Goal: Information Seeking & Learning: Learn about a topic

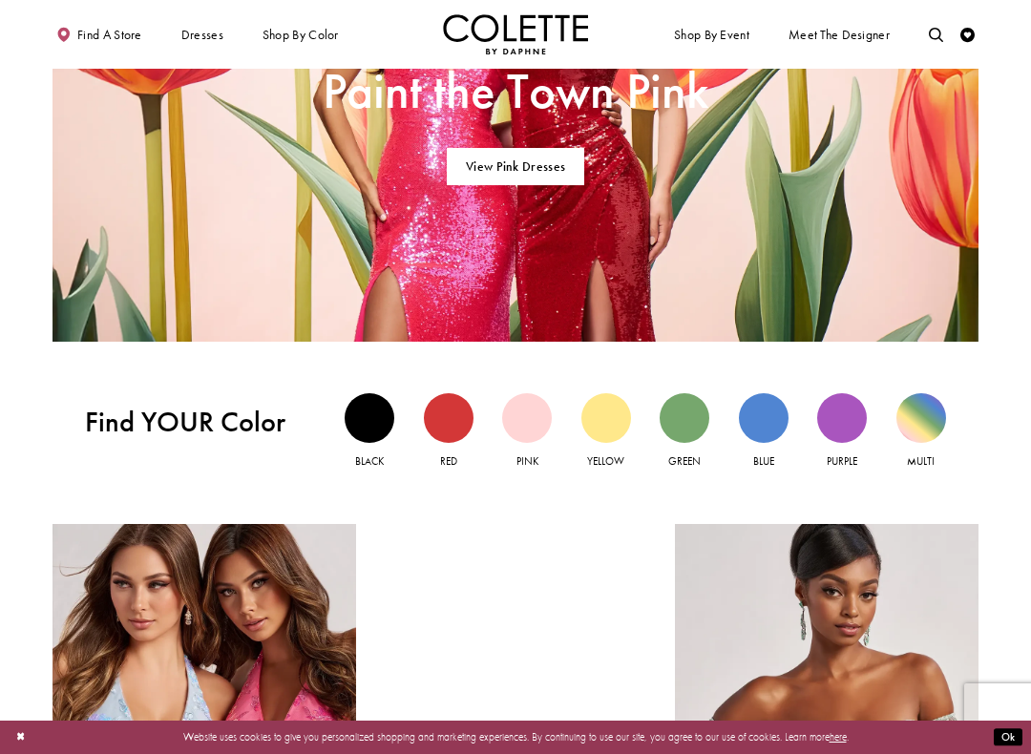
scroll to position [1065, 0]
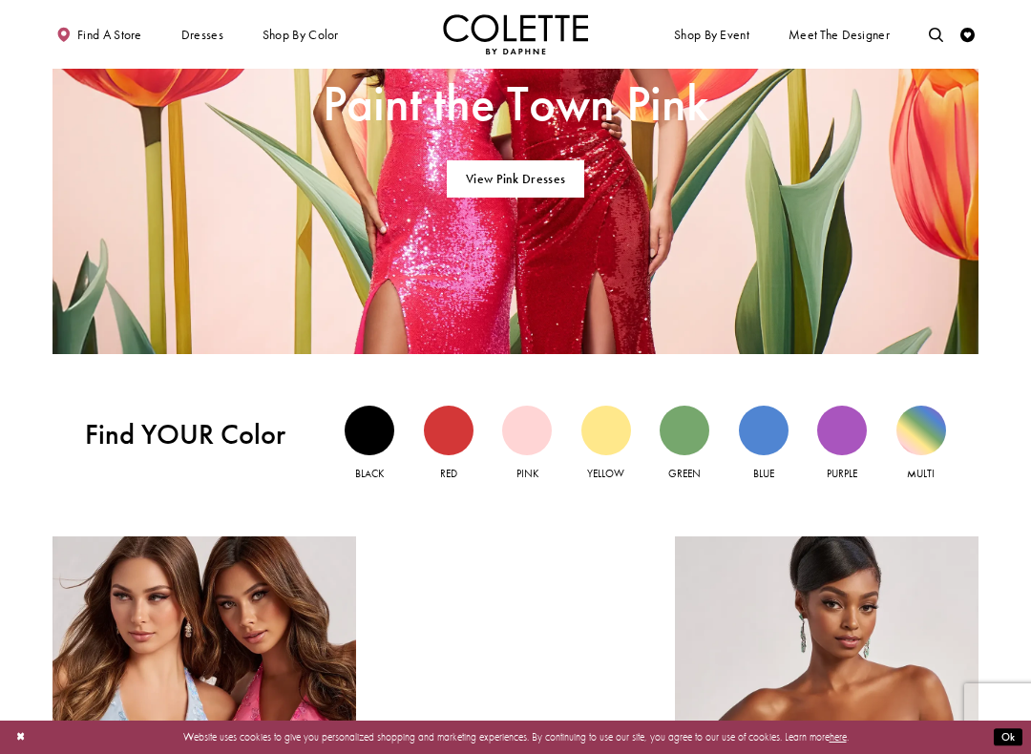
click at [692, 436] on div "Green view" at bounding box center [685, 431] width 50 height 50
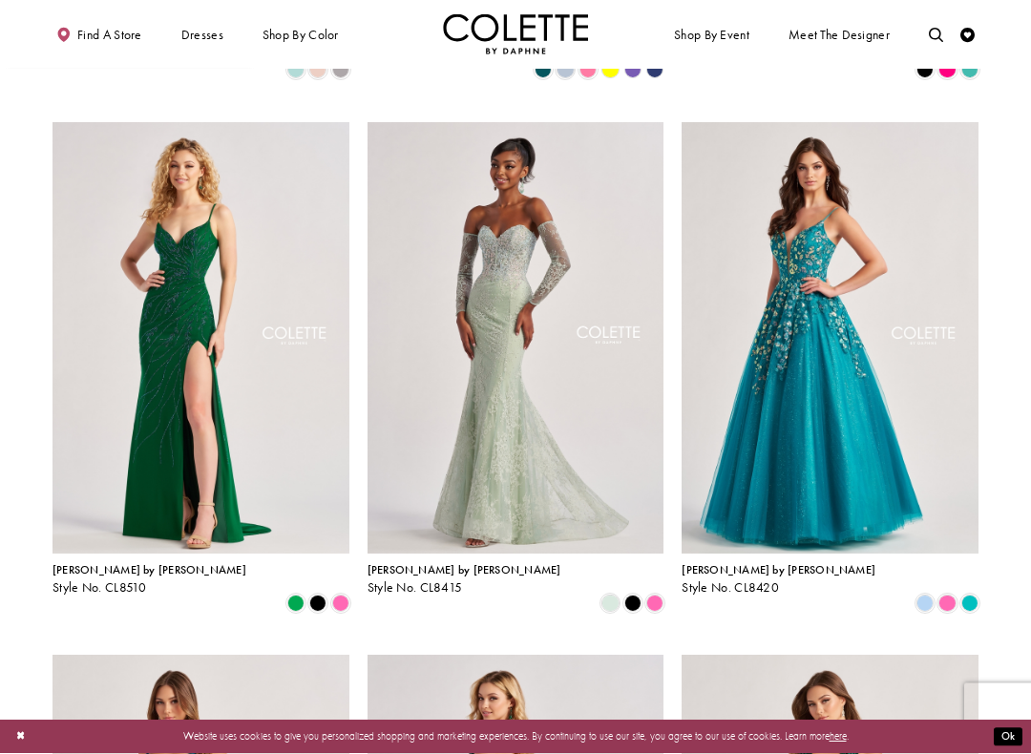
scroll to position [559, 0]
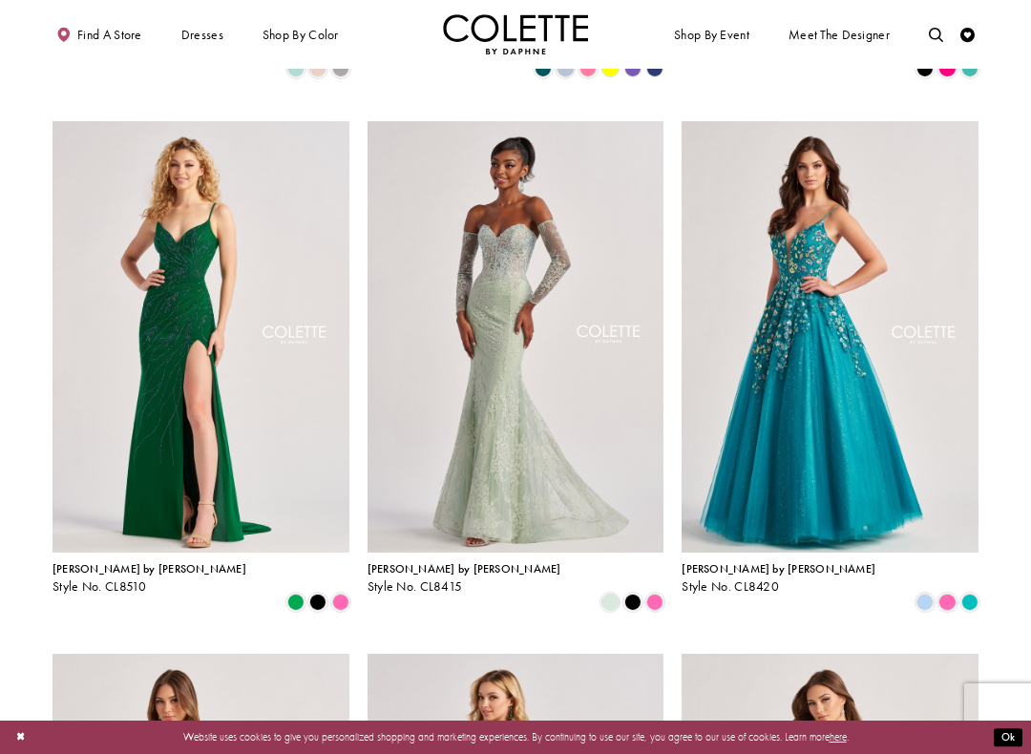
click at [811, 330] on img "Visit Colette by Daphne Style No. CL8420 Page" at bounding box center [830, 337] width 297 height 432
click at [851, 325] on img "Visit Colette by Daphne Style No. CL8420 Page" at bounding box center [830, 337] width 297 height 432
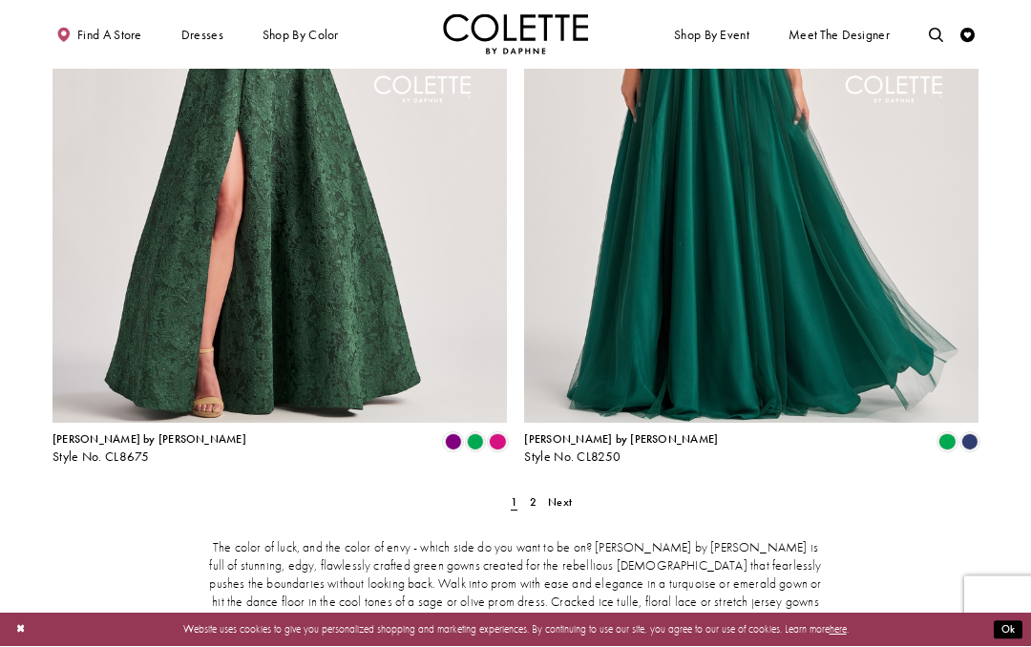
scroll to position [2492, 0]
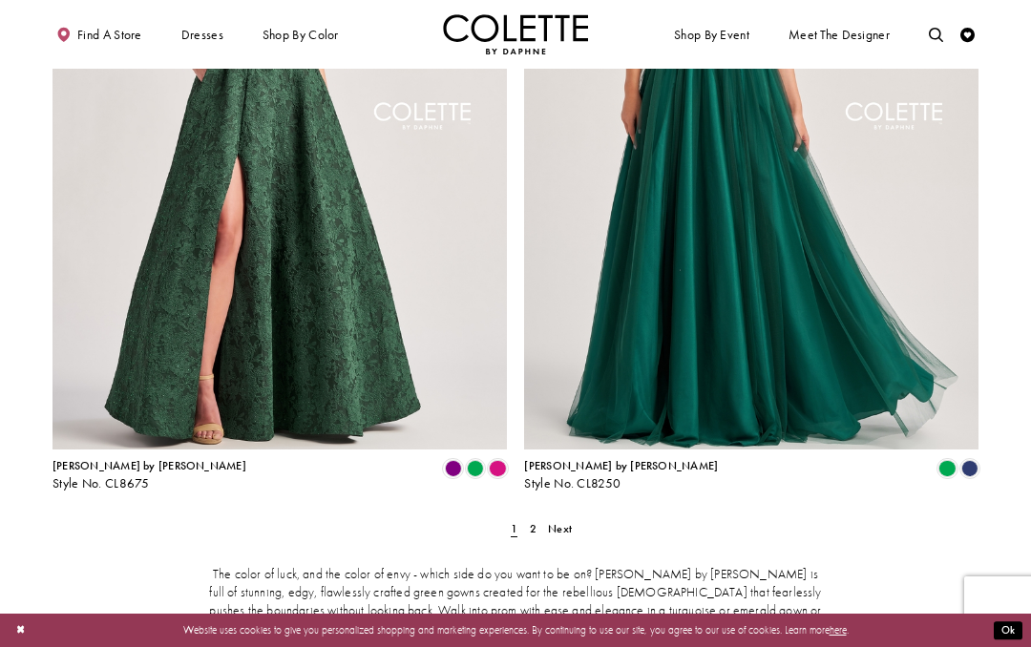
click at [562, 521] on span "Next" at bounding box center [560, 528] width 24 height 15
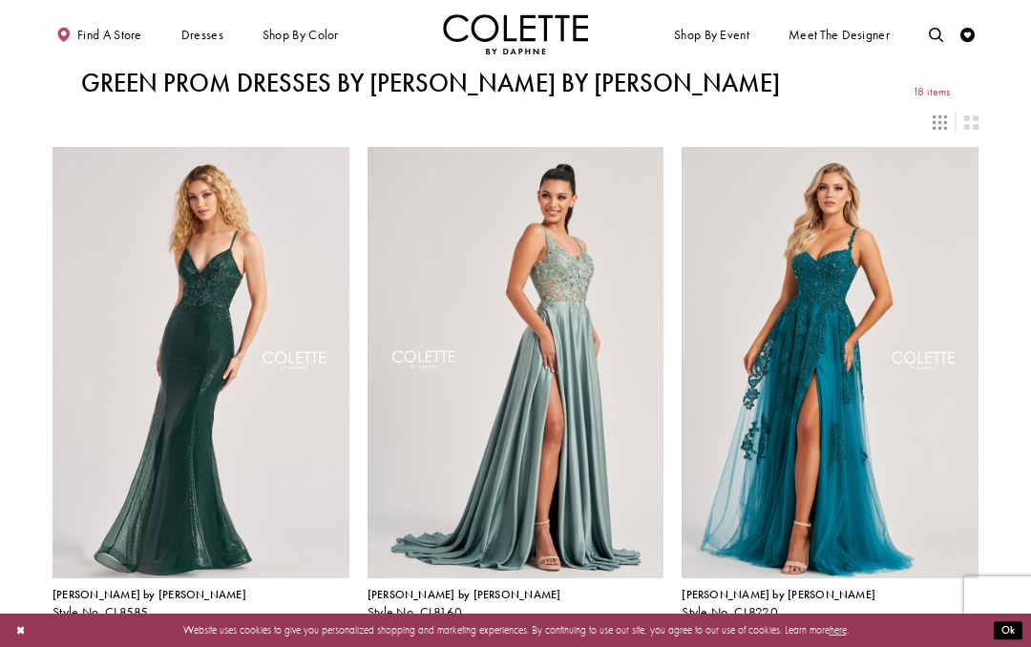
click at [0, 0] on span "STRAPLESS DRESSES" at bounding box center [0, 0] width 0 height 0
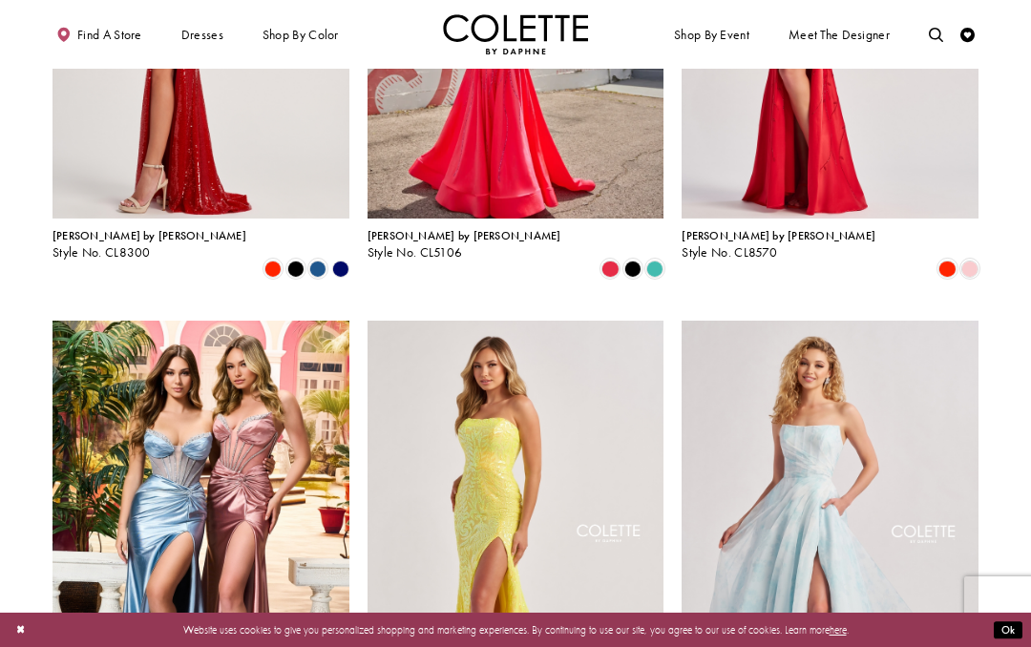
scroll to position [1425, 0]
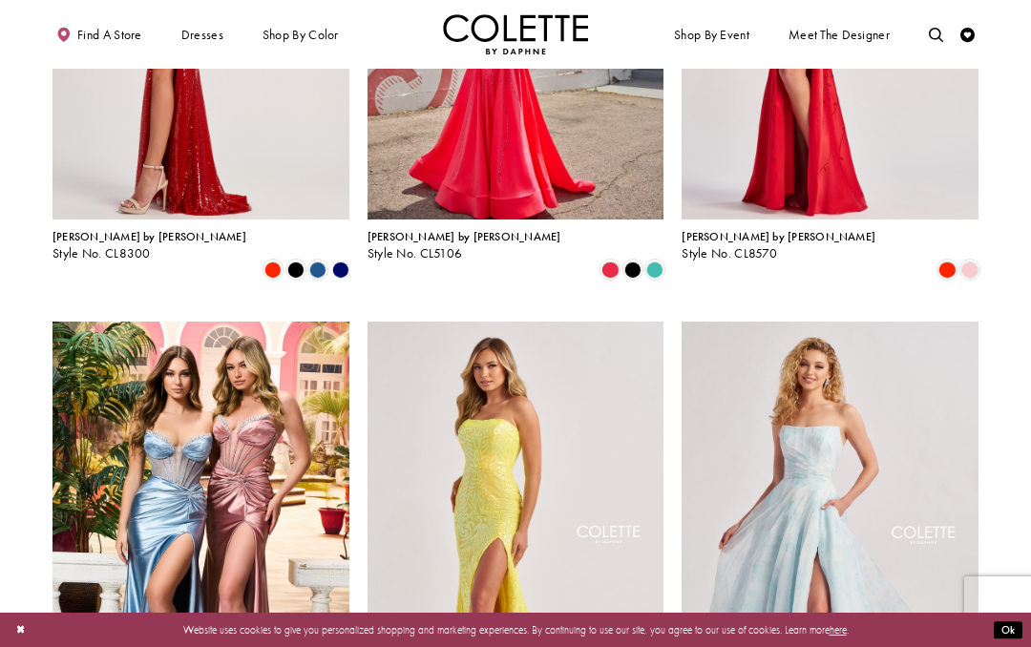
click at [869, 485] on img "Visit Colette by Daphne Style No. CL8635 Page" at bounding box center [830, 538] width 297 height 432
click at [873, 475] on img "Visit Colette by Daphne Style No. CL8635 Page" at bounding box center [830, 538] width 297 height 432
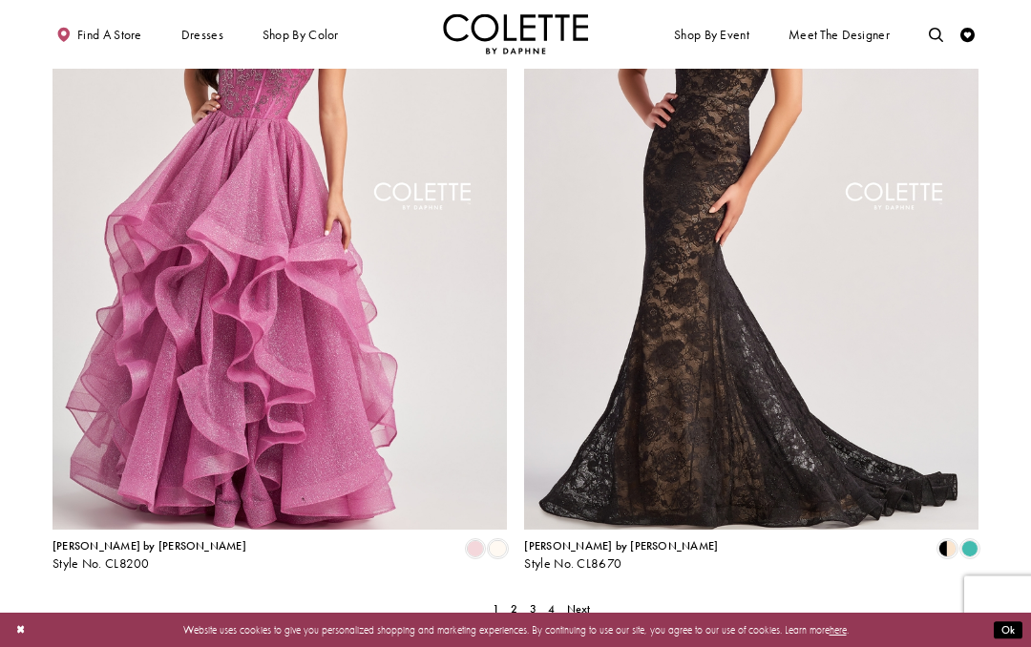
scroll to position [2404, 0]
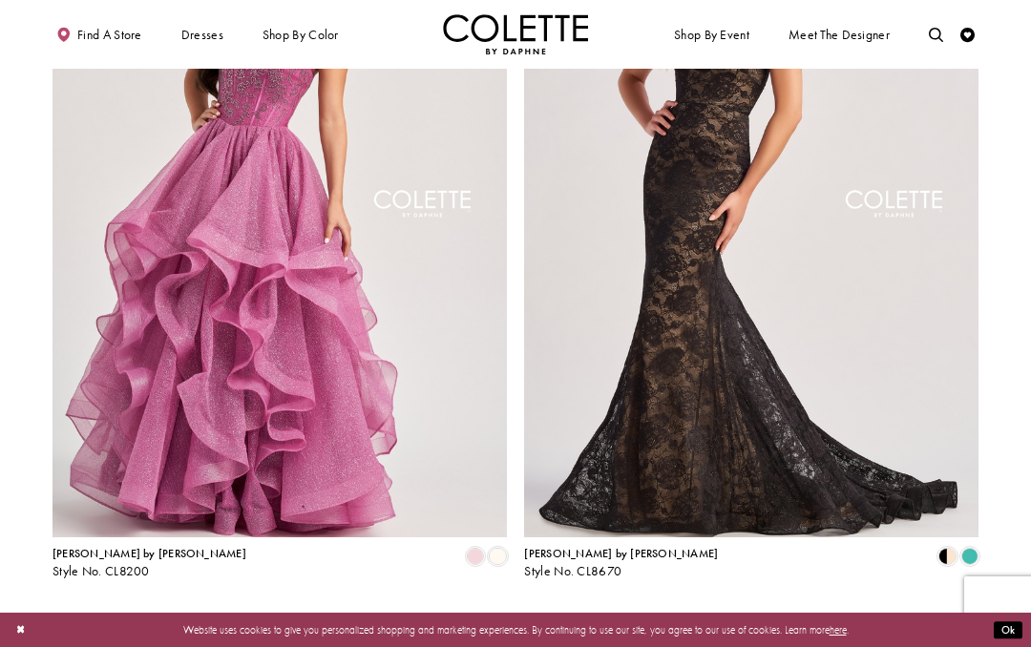
click at [586, 609] on span "Next" at bounding box center [579, 616] width 24 height 15
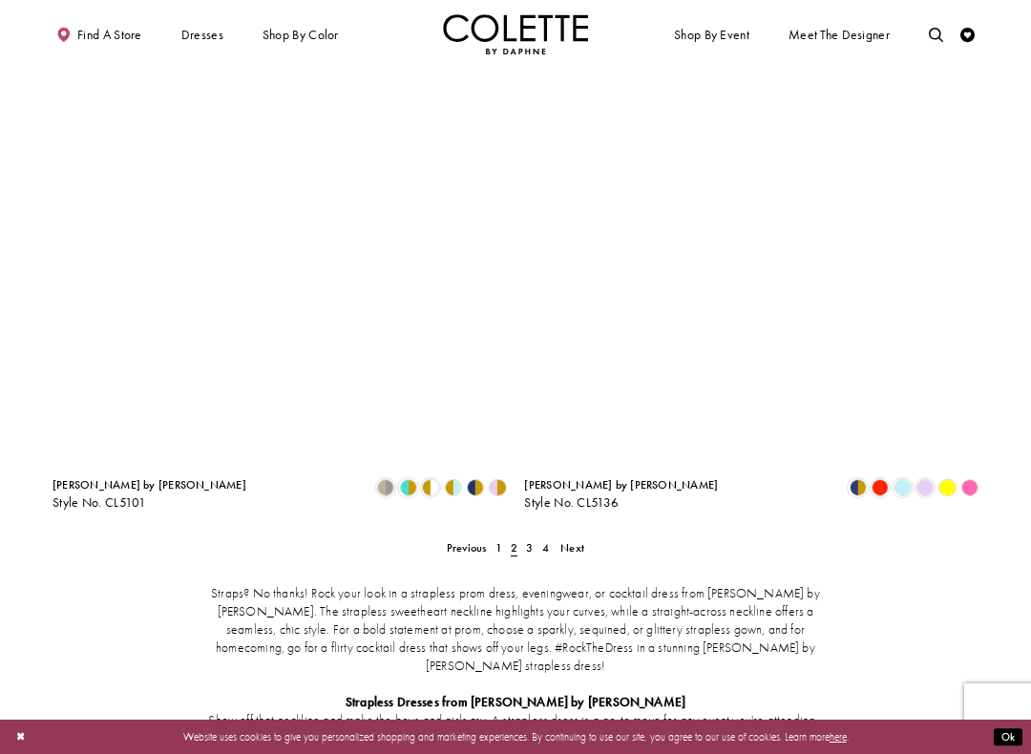
scroll to position [2472, 0]
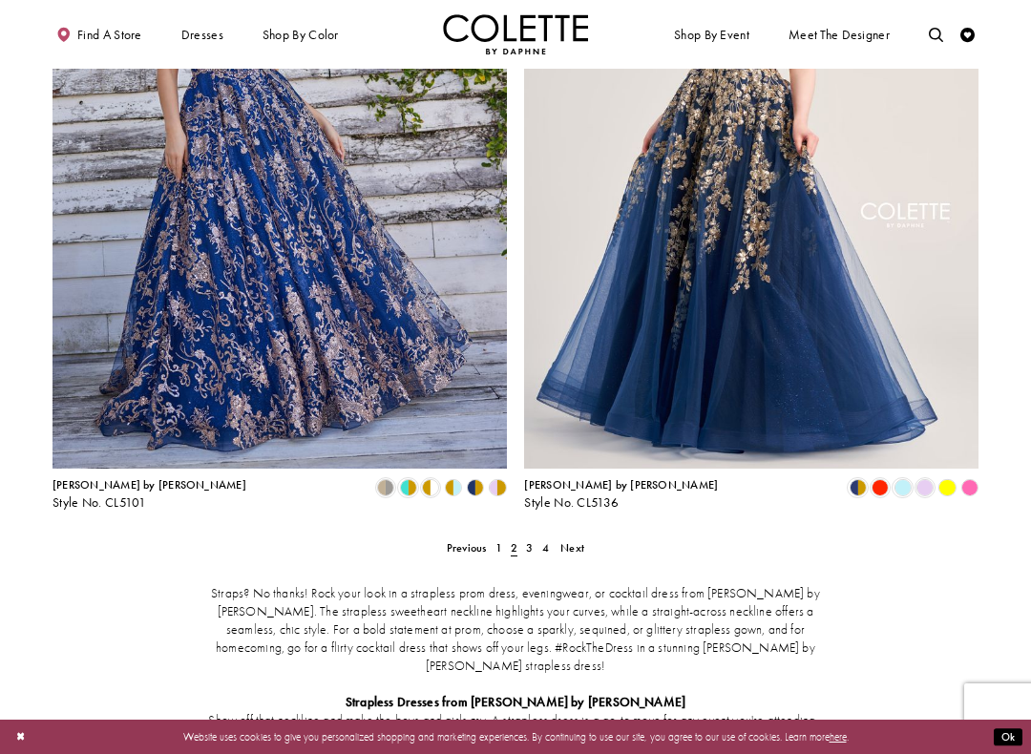
click at [586, 538] on link "Next" at bounding box center [573, 548] width 32 height 21
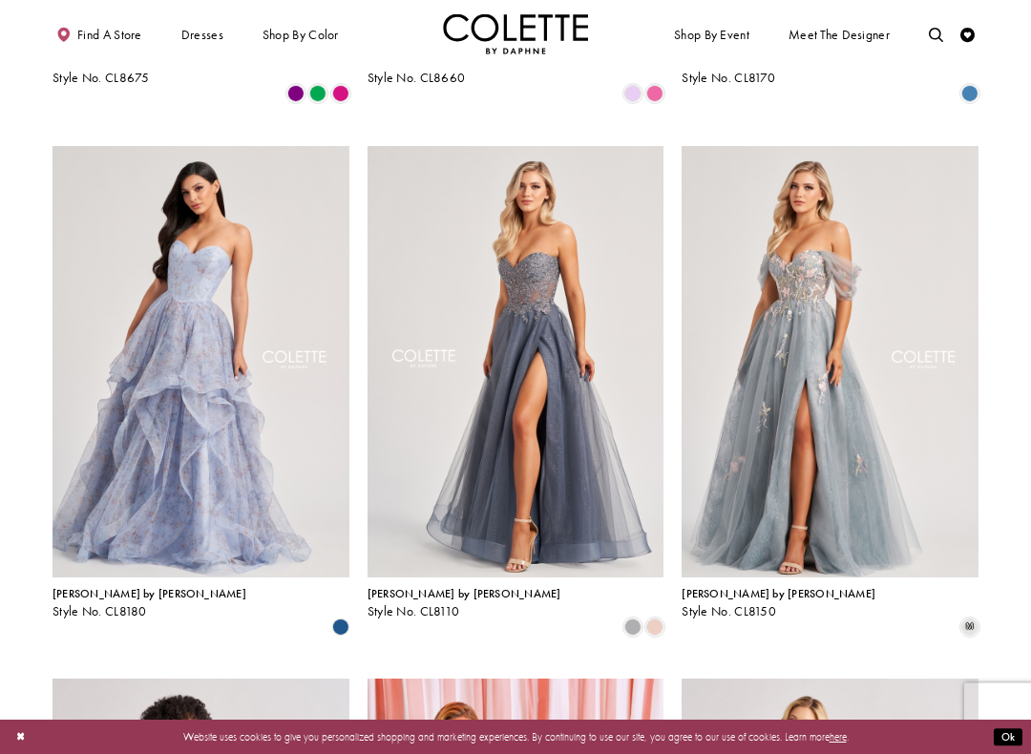
scroll to position [542, 0]
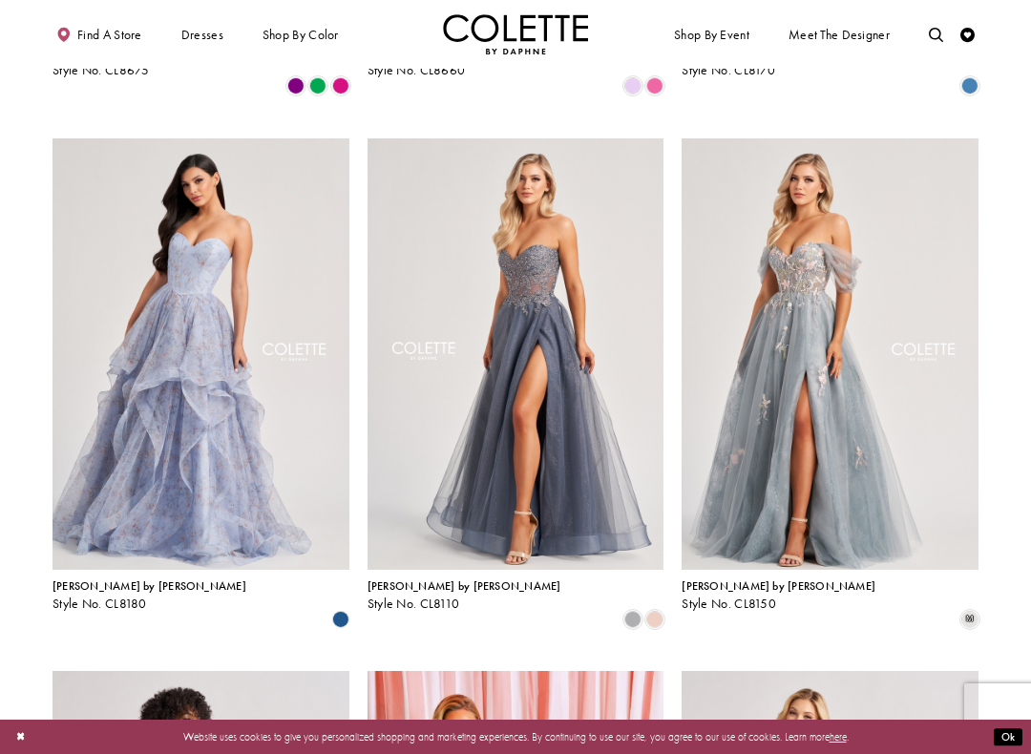
click at [239, 356] on img "Visit Colette by Daphne Style No. CL8180 Page" at bounding box center [201, 354] width 297 height 432
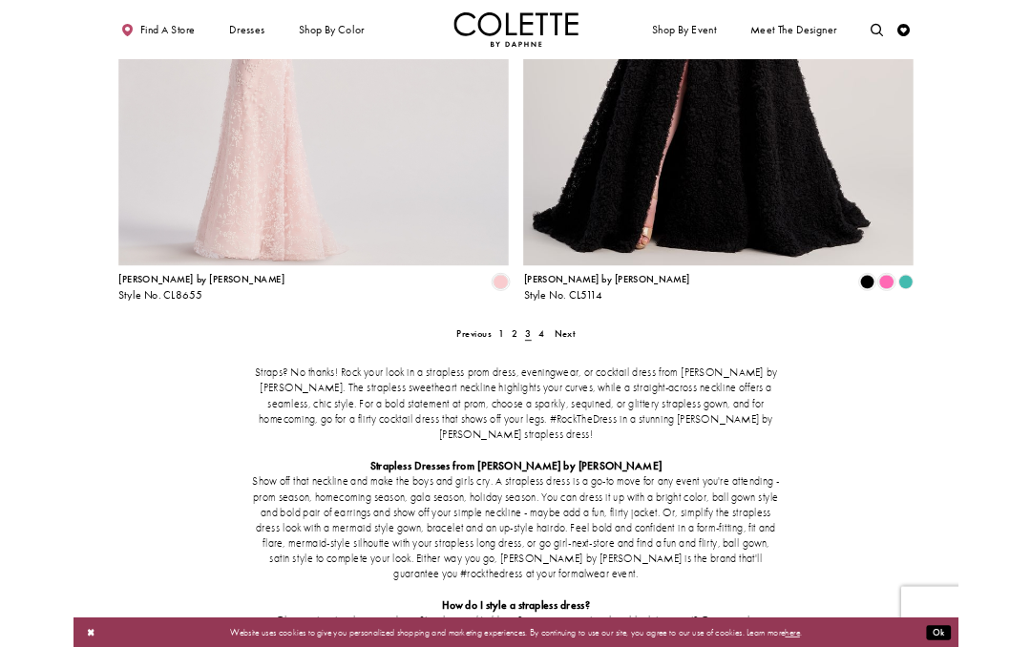
scroll to position [2631, 0]
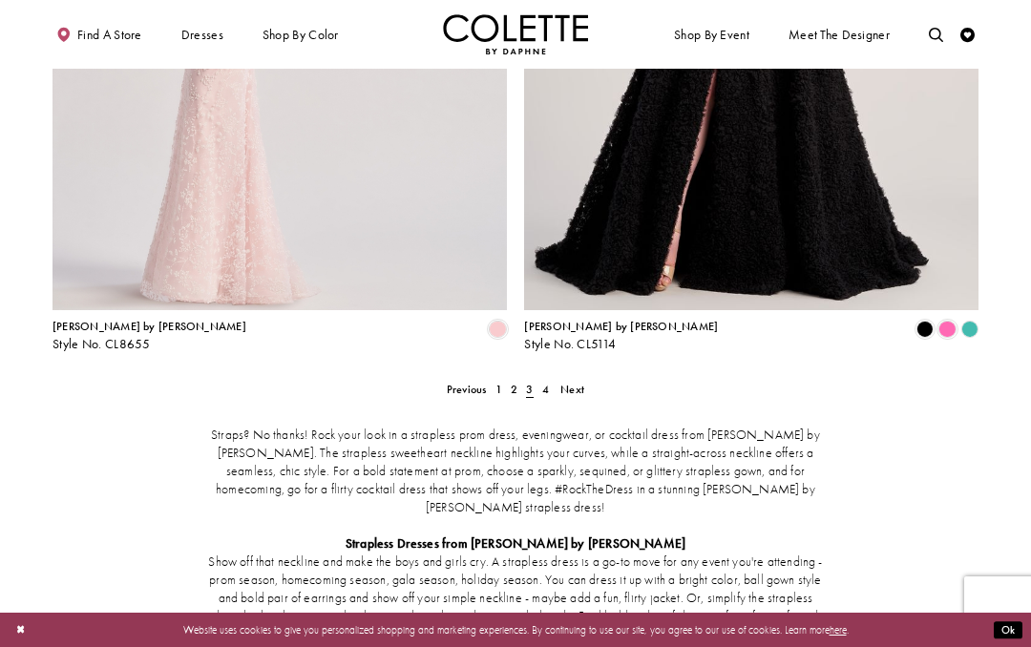
click at [572, 382] on span "Next" at bounding box center [572, 389] width 24 height 15
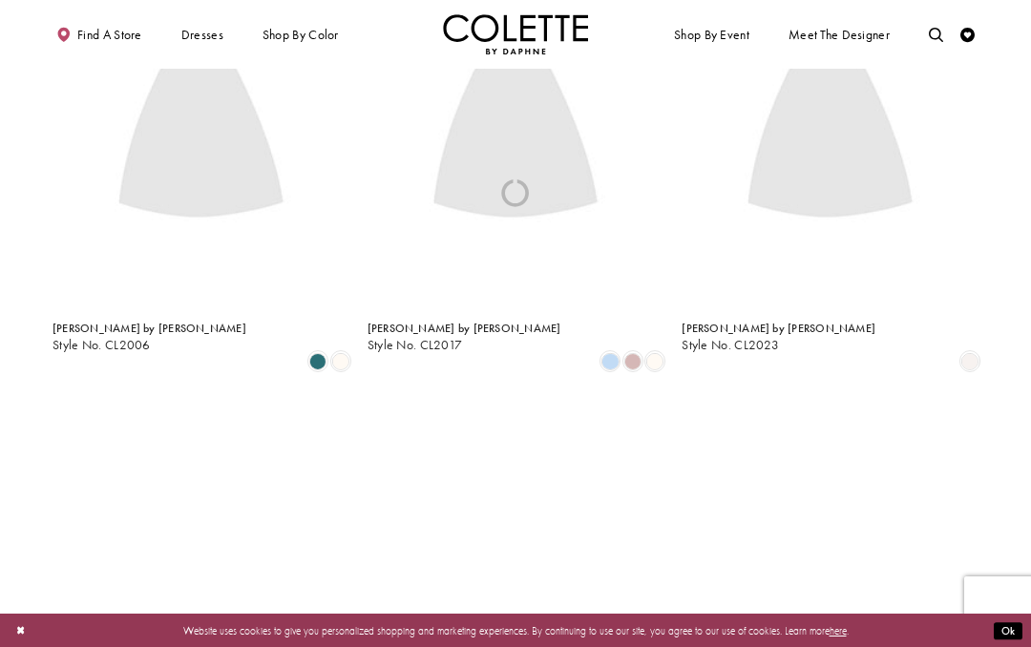
scroll to position [77, 0]
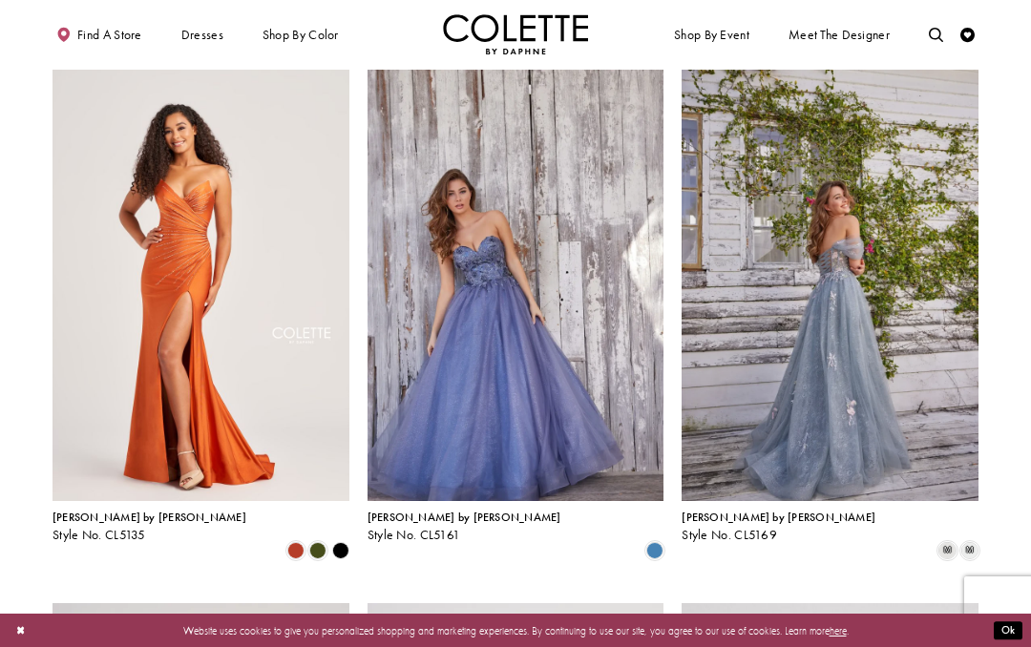
click at [903, 364] on img "Visit Colette by Daphne Style No. CL5169 Page" at bounding box center [830, 286] width 297 height 432
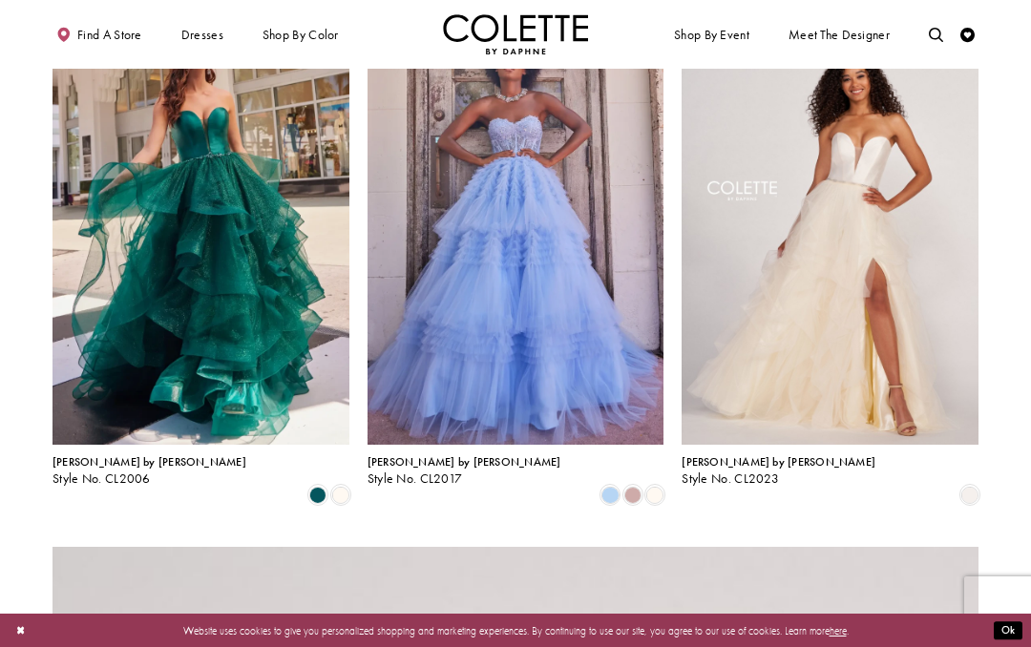
scroll to position [1199, 0]
click at [0, 0] on span "LONG DRESSES" at bounding box center [0, 0] width 0 height 0
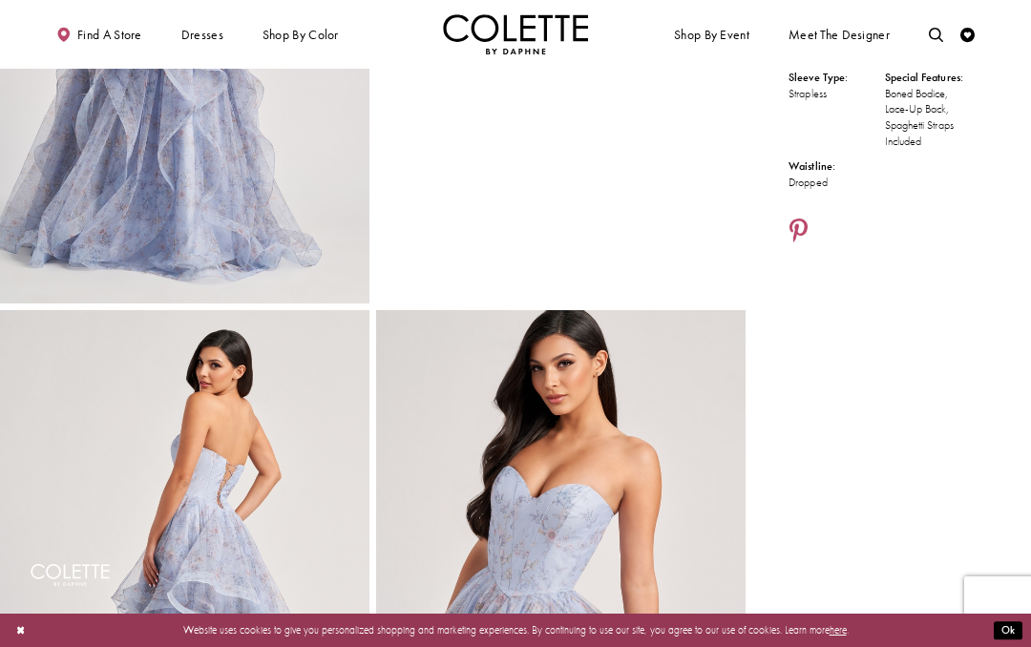
scroll to position [300, 0]
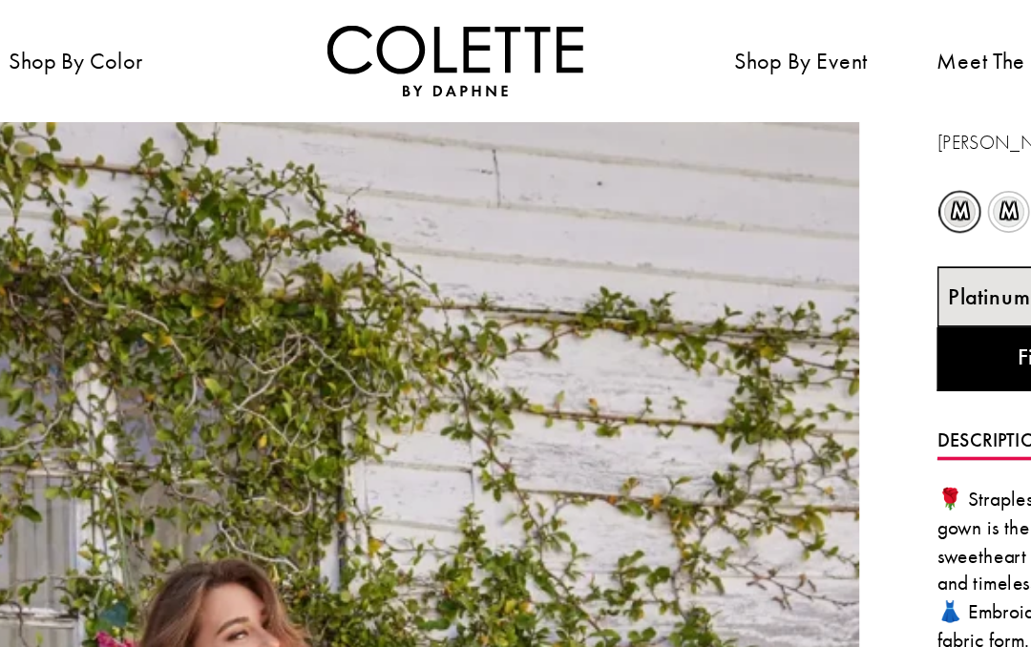
scroll to position [30, 0]
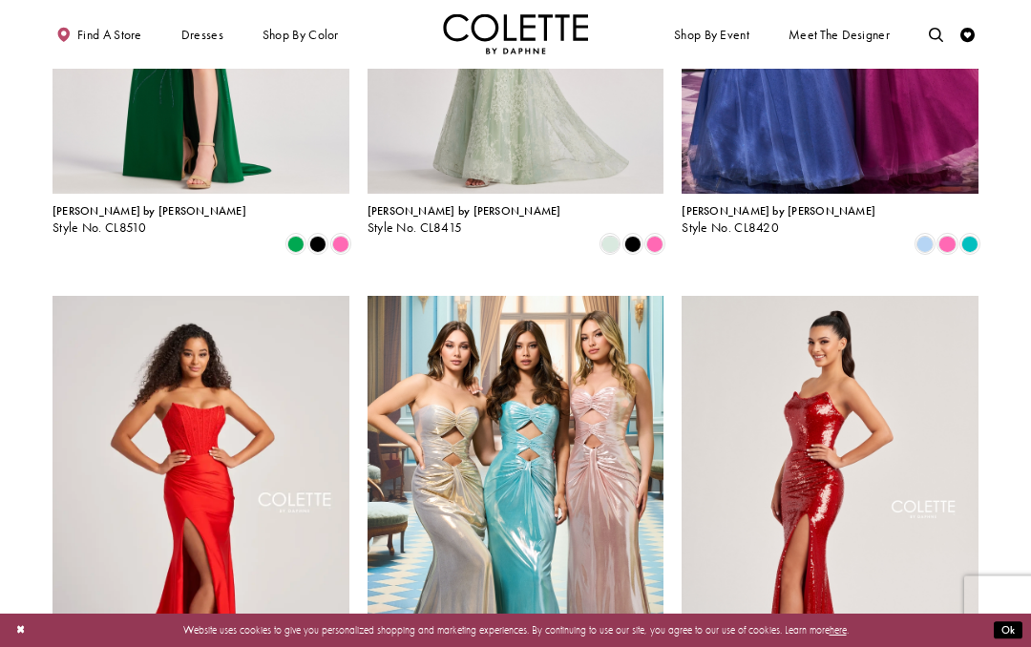
scroll to position [1449, 0]
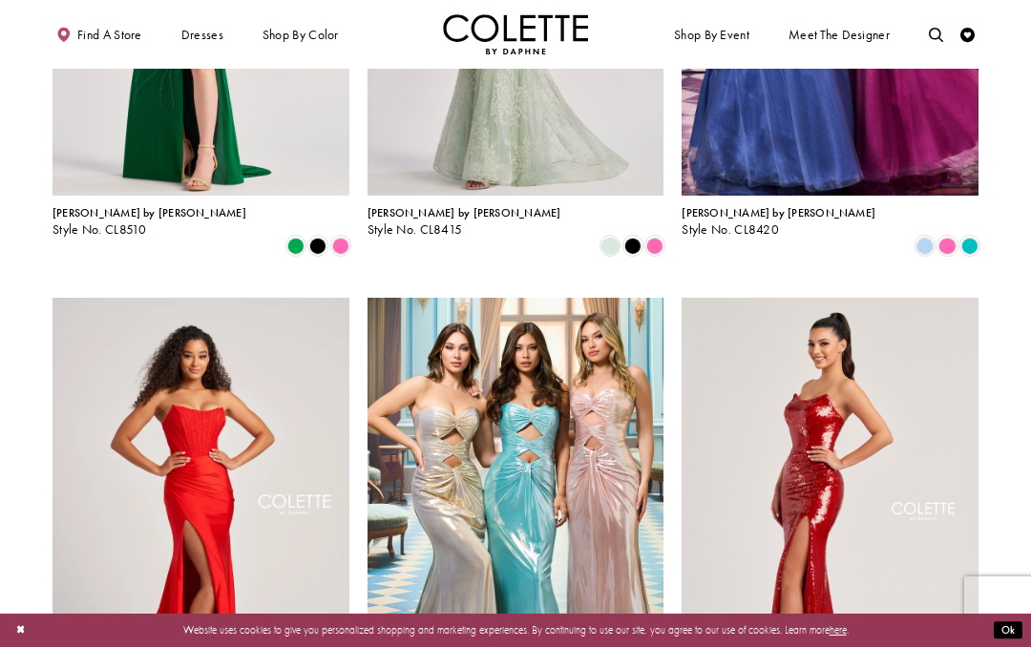
click at [0, 0] on span "PROM DRESSES" at bounding box center [0, 0] width 0 height 0
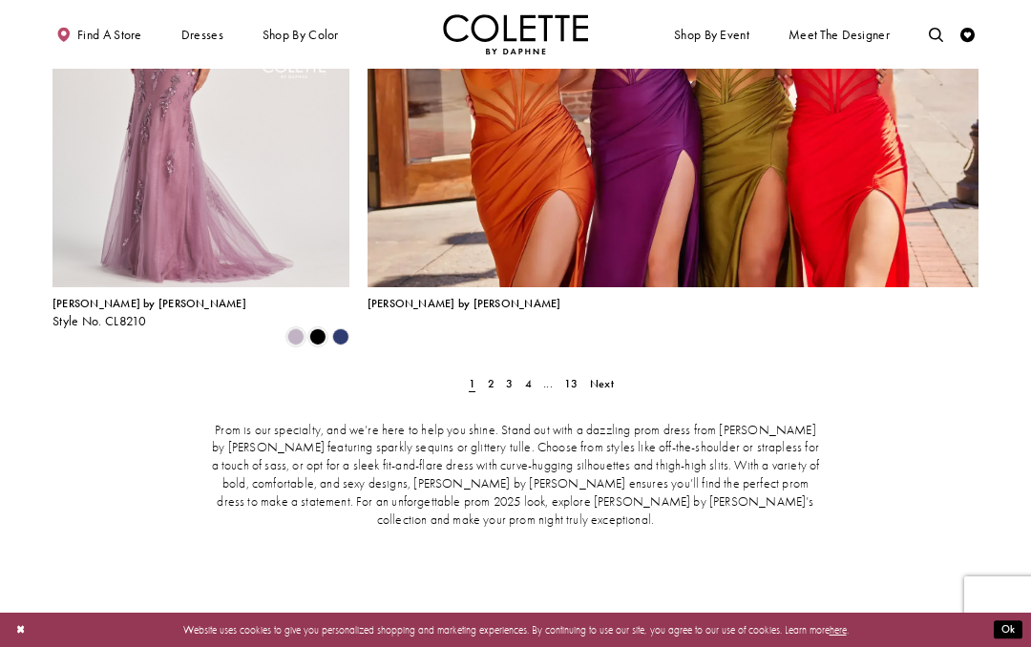
scroll to position [3384, 0]
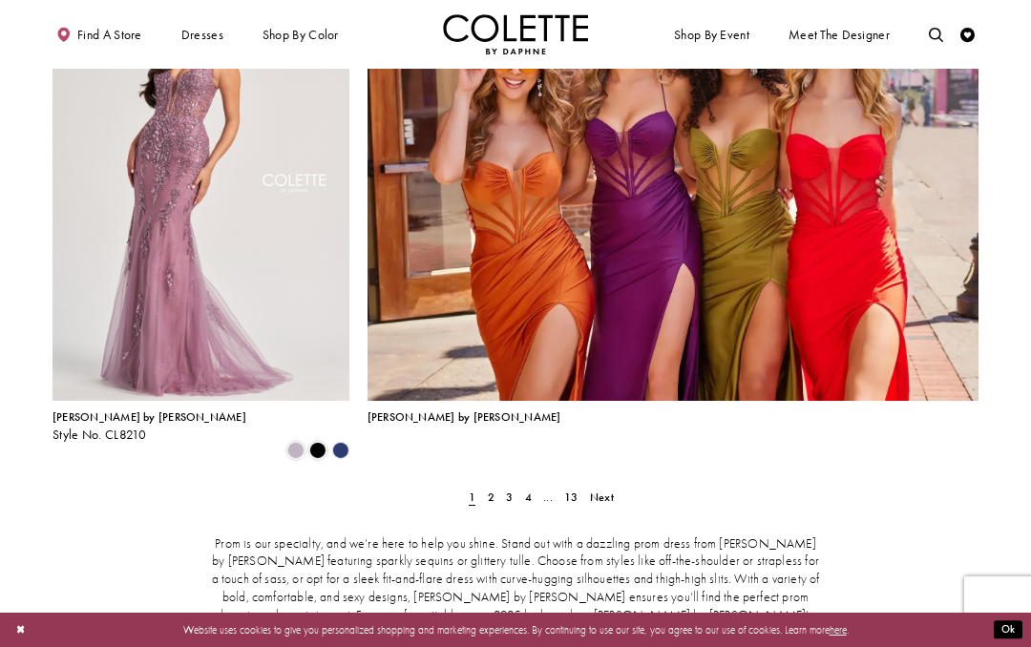
click at [611, 490] on span "Next" at bounding box center [602, 497] width 24 height 15
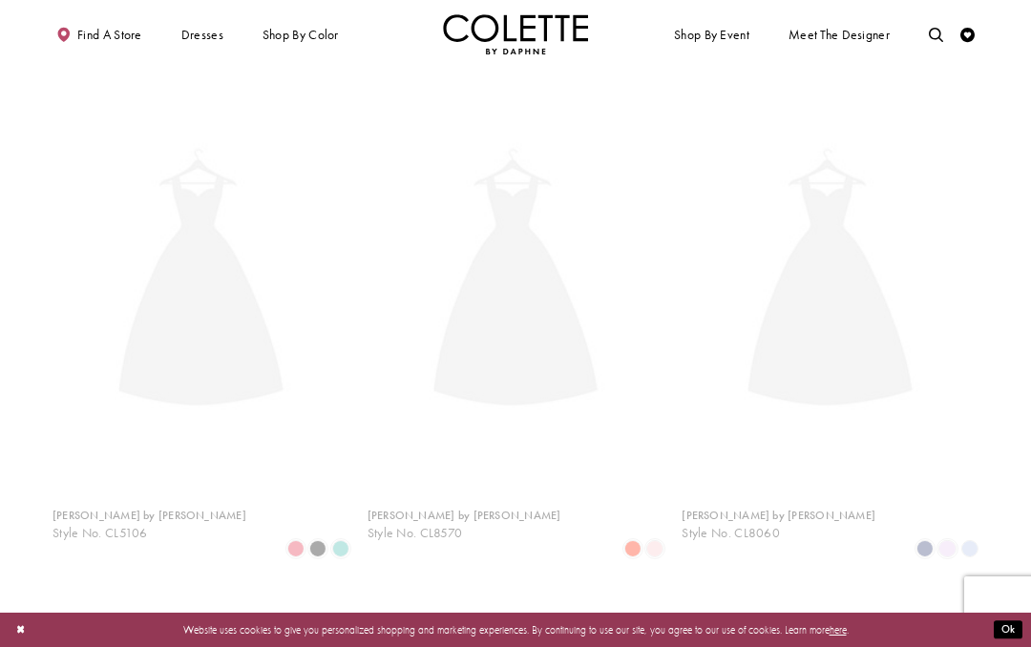
scroll to position [370, 0]
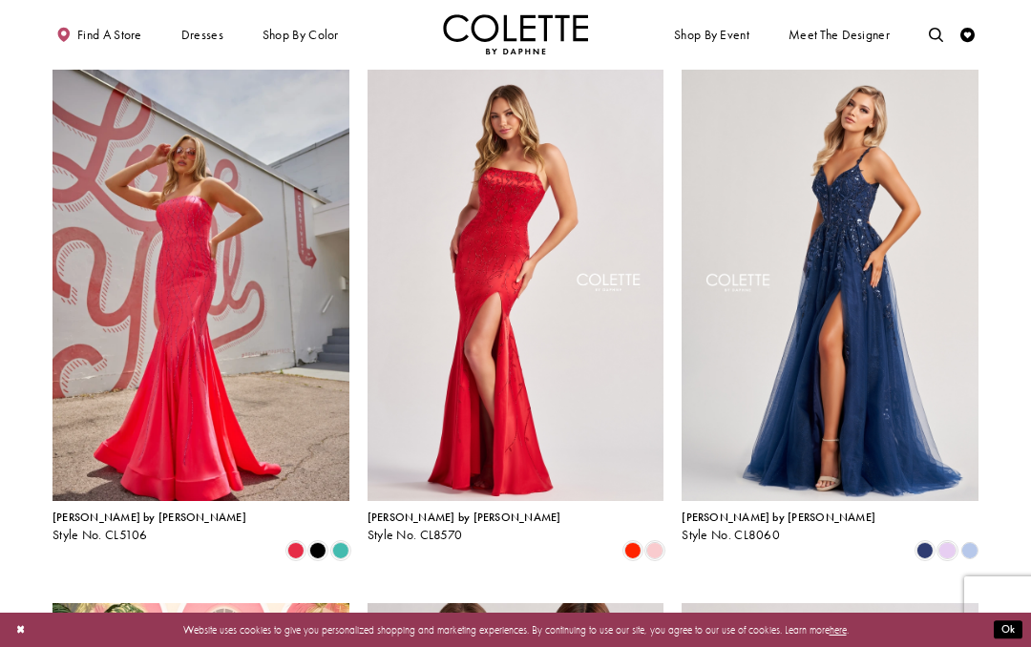
click at [885, 373] on img "Visit Colette by Daphne Style No. CL8060 Page" at bounding box center [830, 286] width 297 height 432
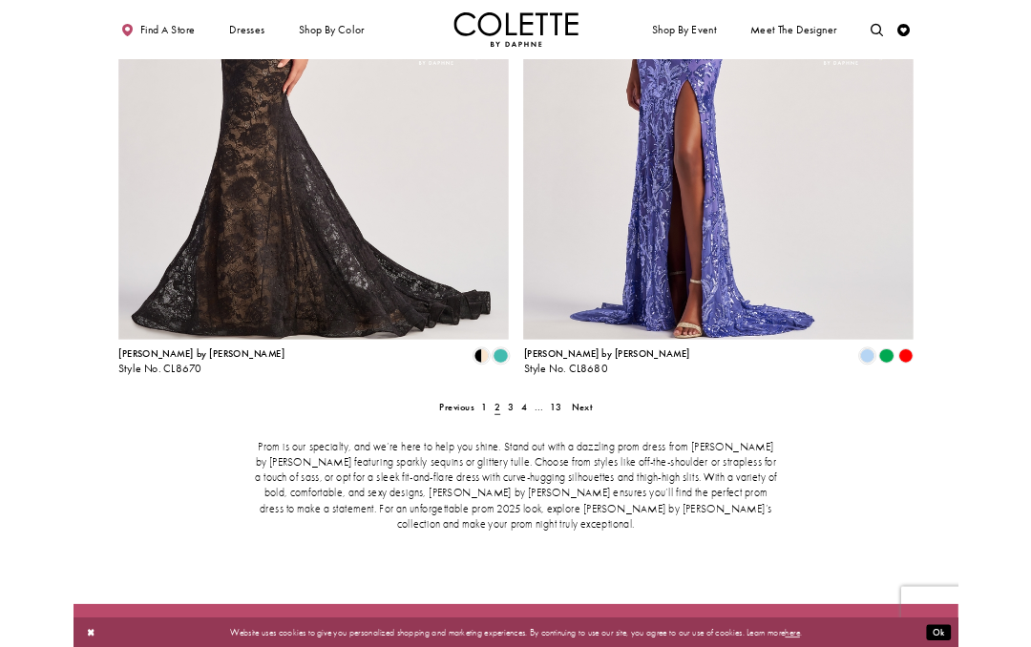
scroll to position [2839, 0]
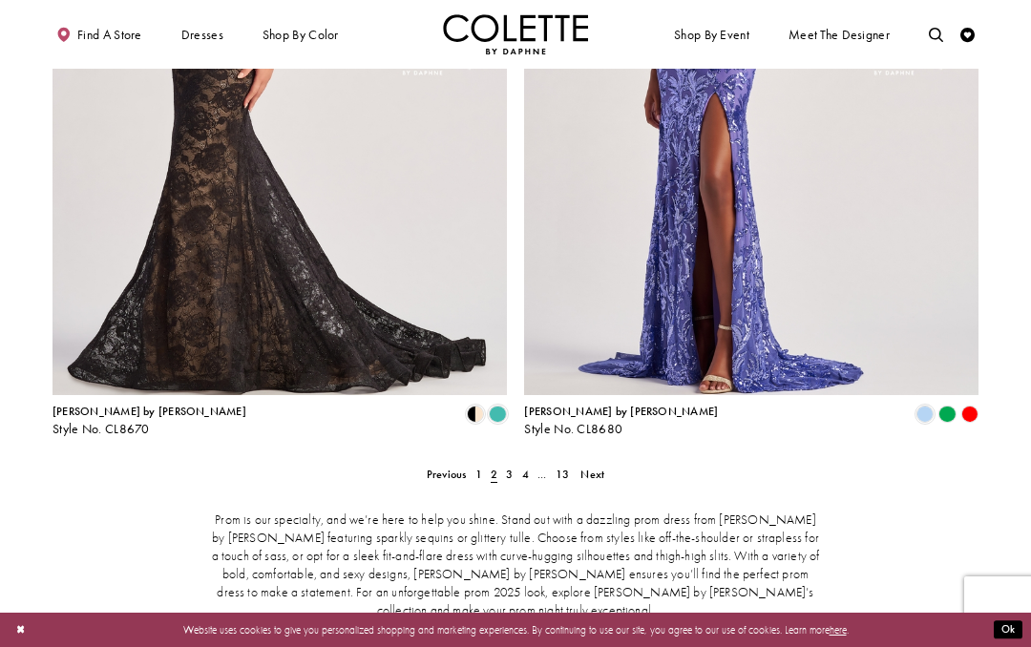
click at [599, 467] on span "Next" at bounding box center [592, 474] width 24 height 15
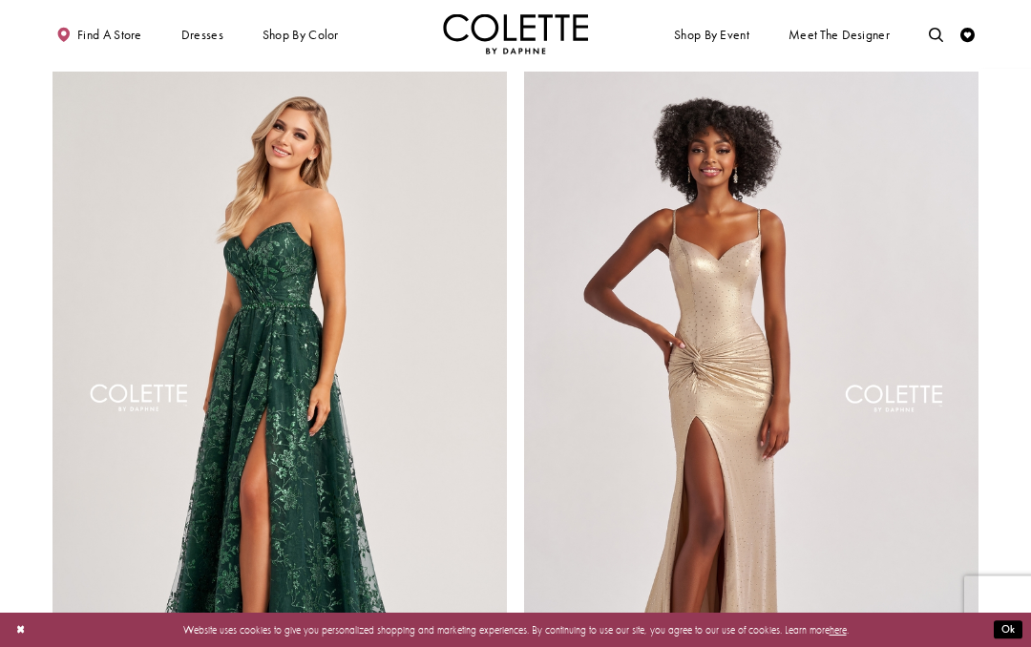
scroll to position [2502, 0]
click at [255, 456] on img "Visit Colette by Daphne Style No. CL8260 Page" at bounding box center [280, 402] width 454 height 661
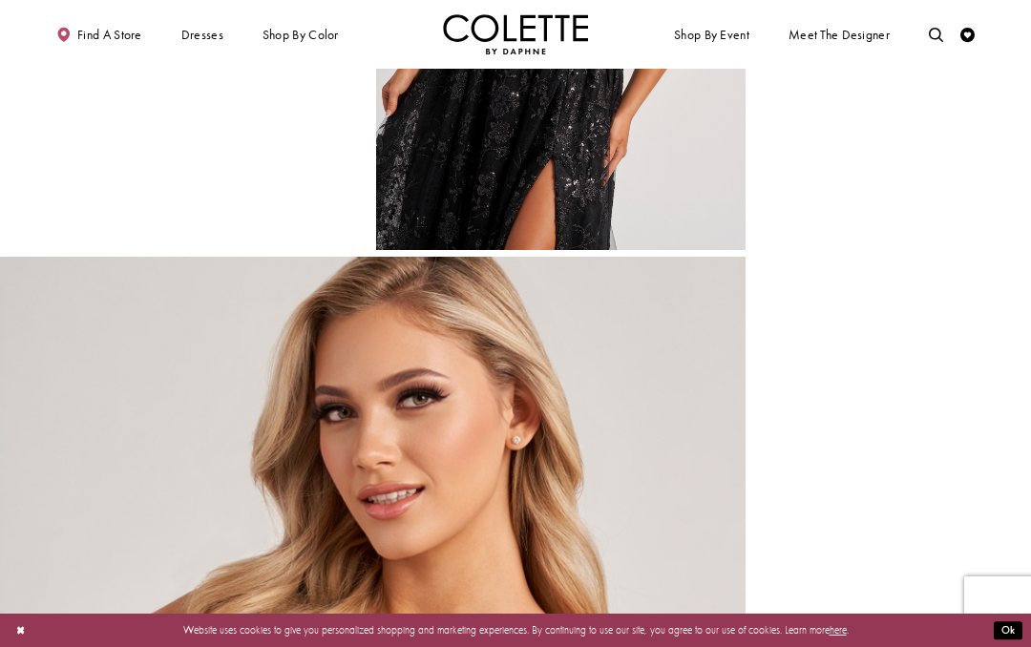
scroll to position [1490, 0]
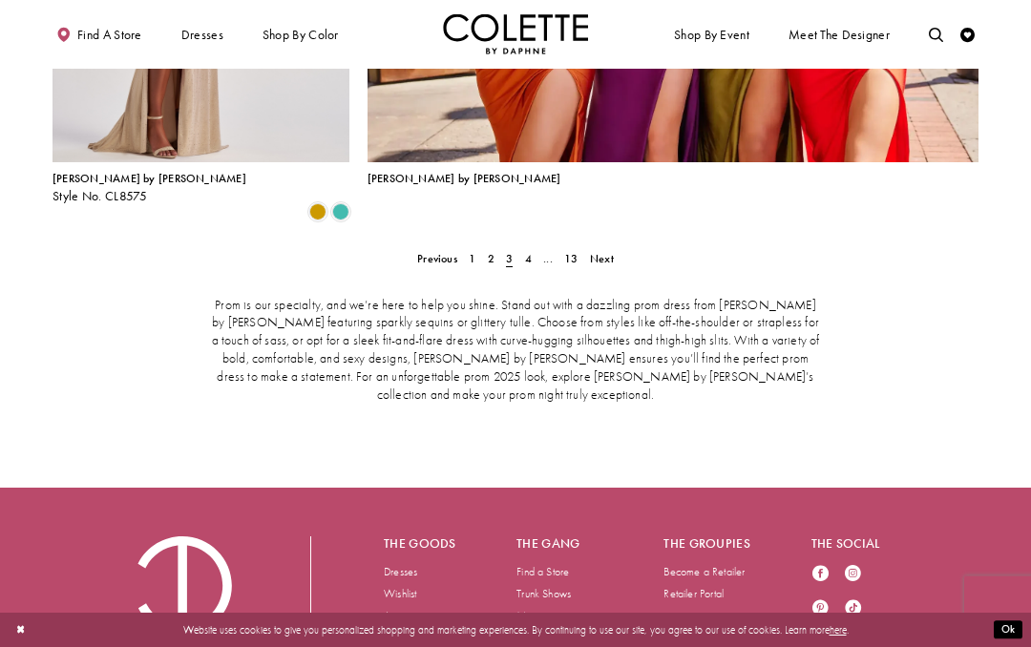
scroll to position [3384, 0]
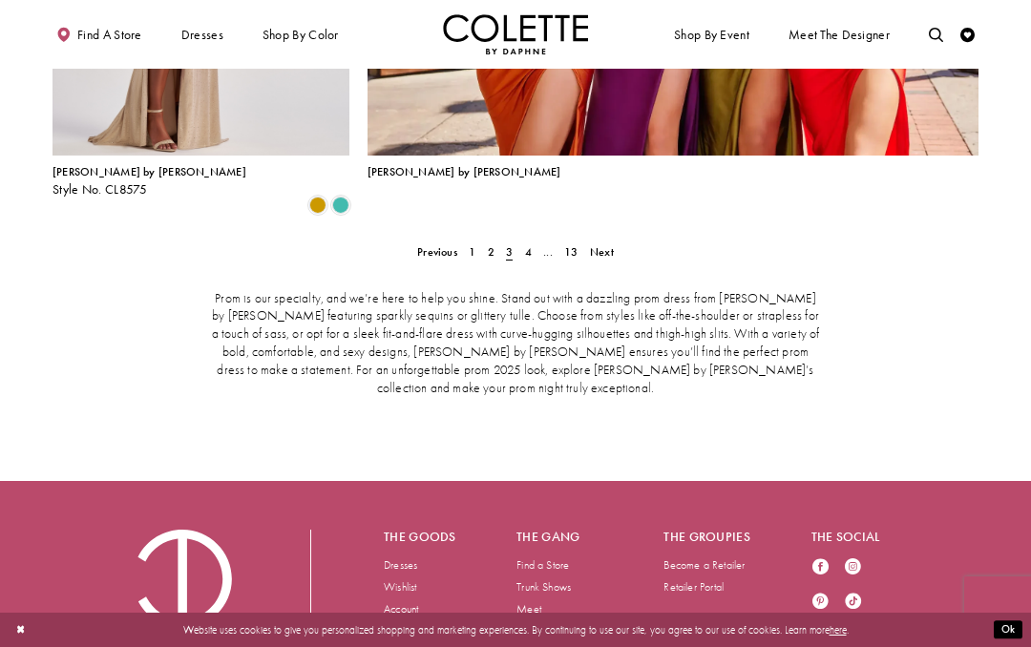
click at [611, 244] on span "Next" at bounding box center [602, 251] width 24 height 15
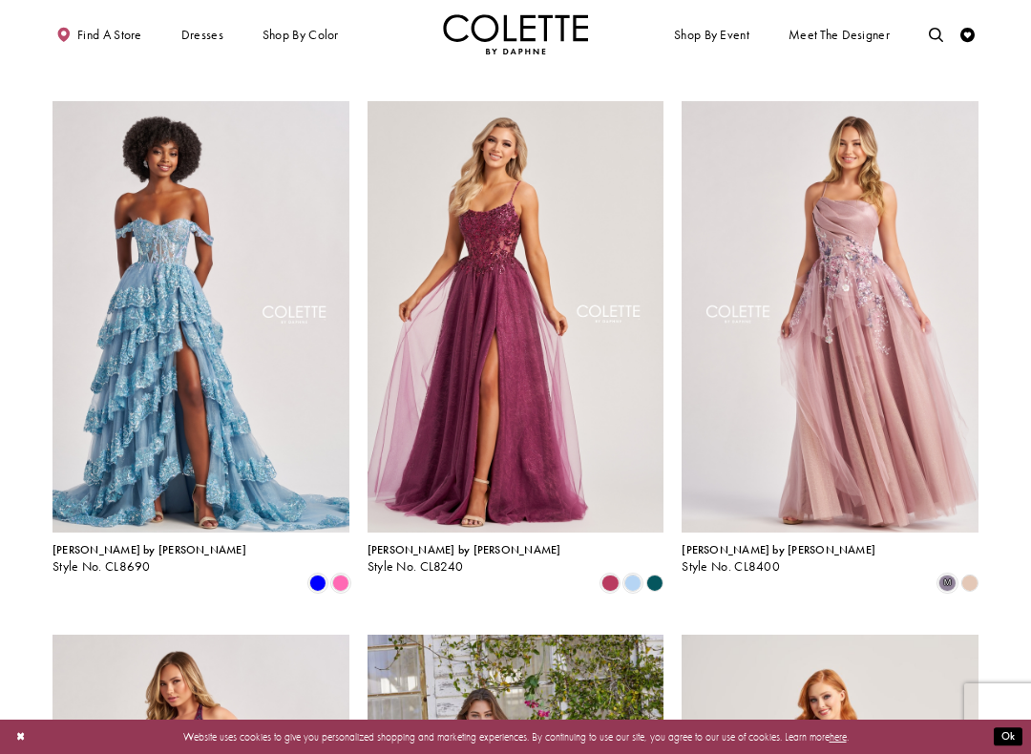
scroll to position [1407, 0]
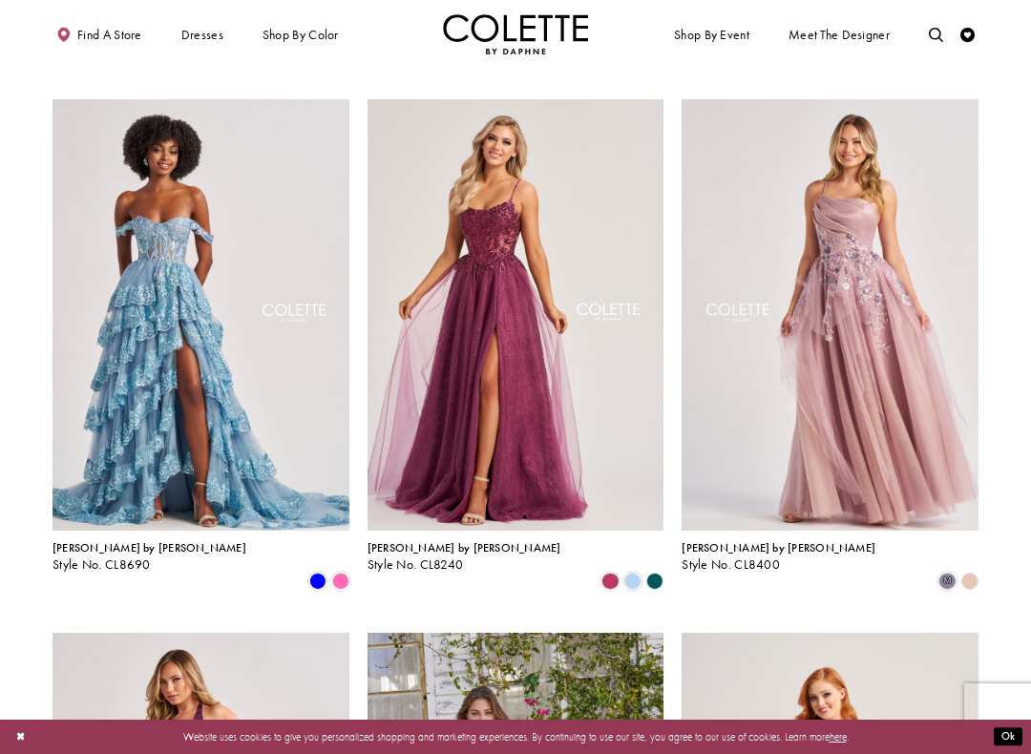
click at [655, 570] on polygon "Product List" at bounding box center [655, 581] width 22 height 22
click at [657, 570] on polygon "Product List" at bounding box center [655, 581] width 22 height 22
click at [659, 570] on polygon "Product List" at bounding box center [655, 581] width 22 height 22
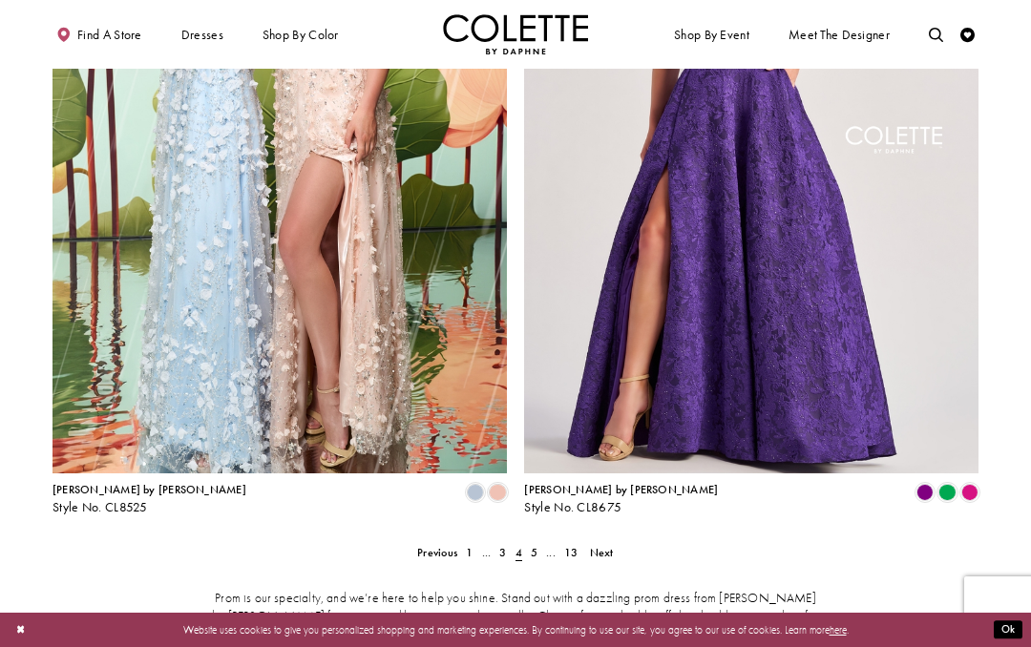
scroll to position [2760, 0]
click at [392, 279] on img "Visit Colette by Daphne Style No. CL8525 Page" at bounding box center [280, 144] width 454 height 661
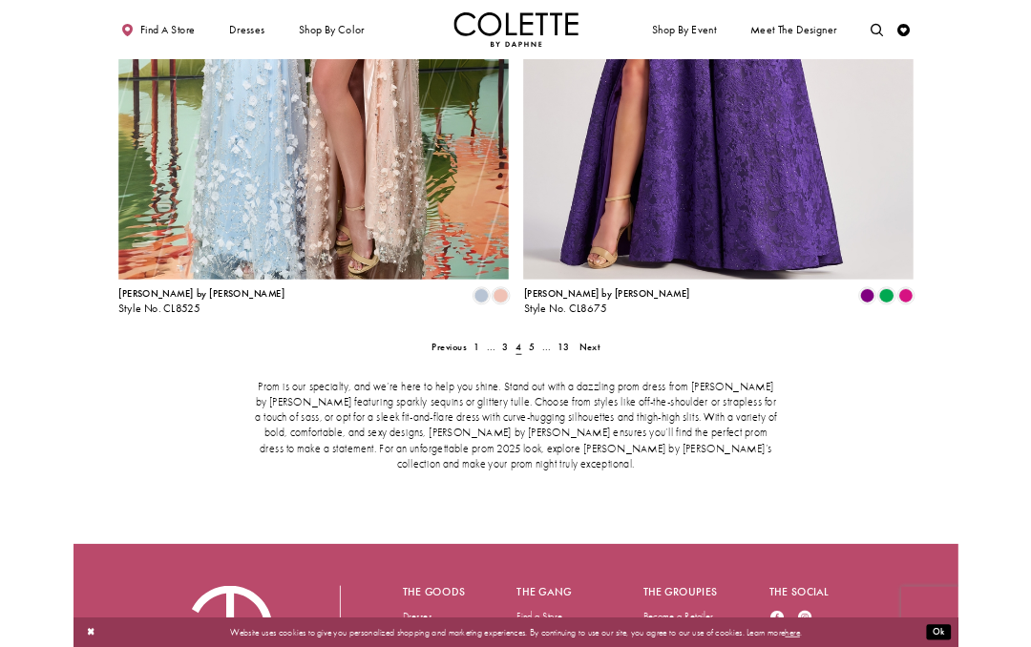
scroll to position [2903, 0]
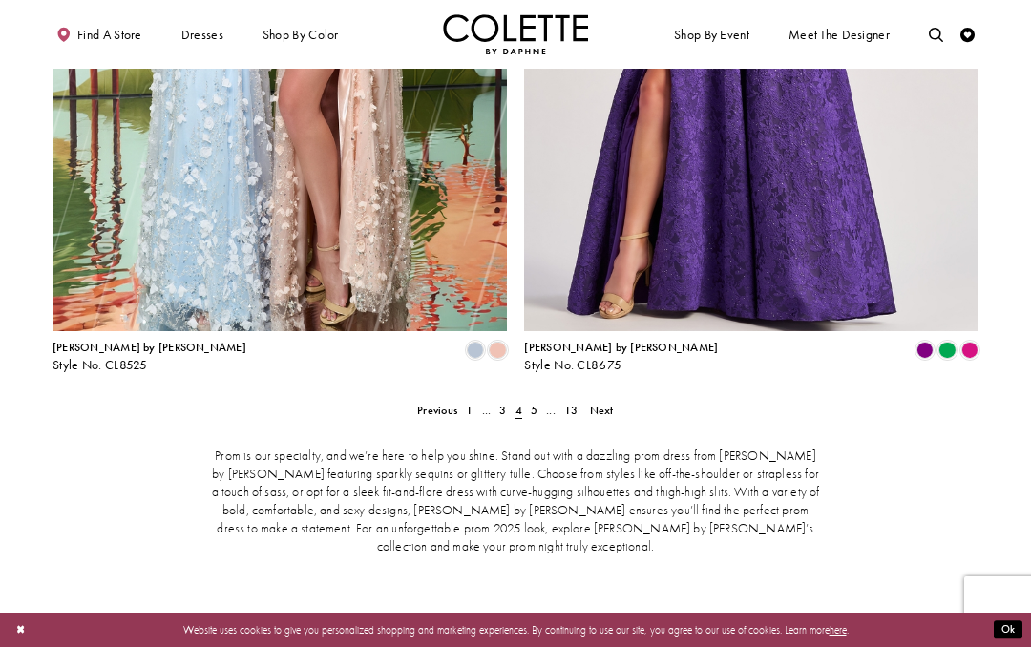
click at [606, 403] on span "Next" at bounding box center [602, 410] width 24 height 15
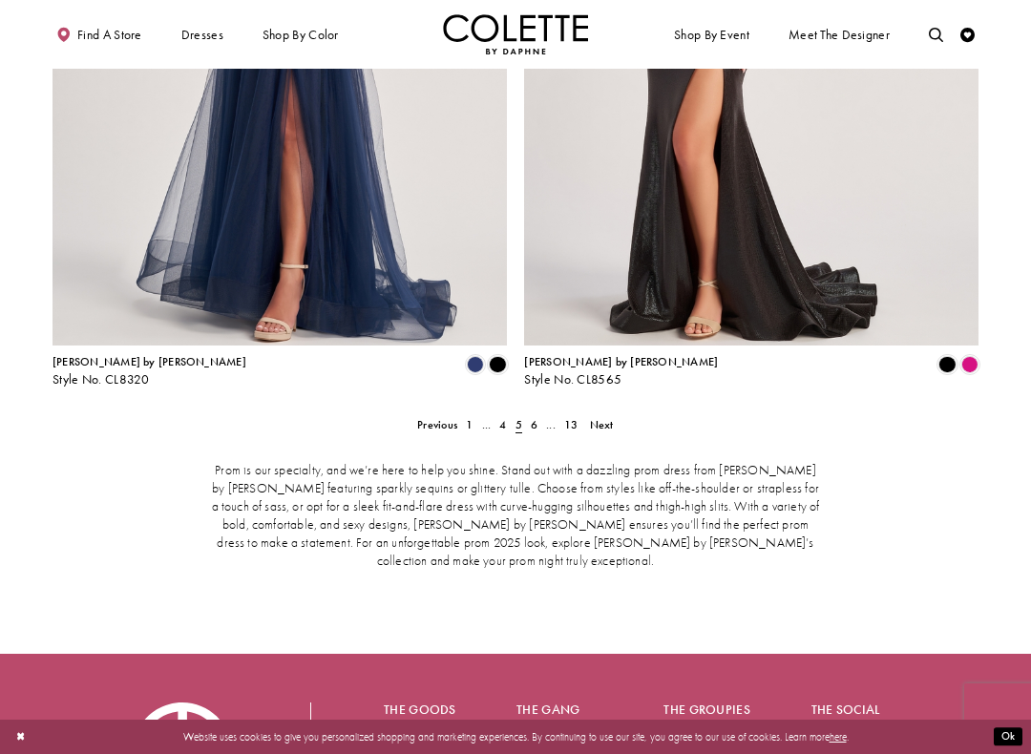
scroll to position [2890, 0]
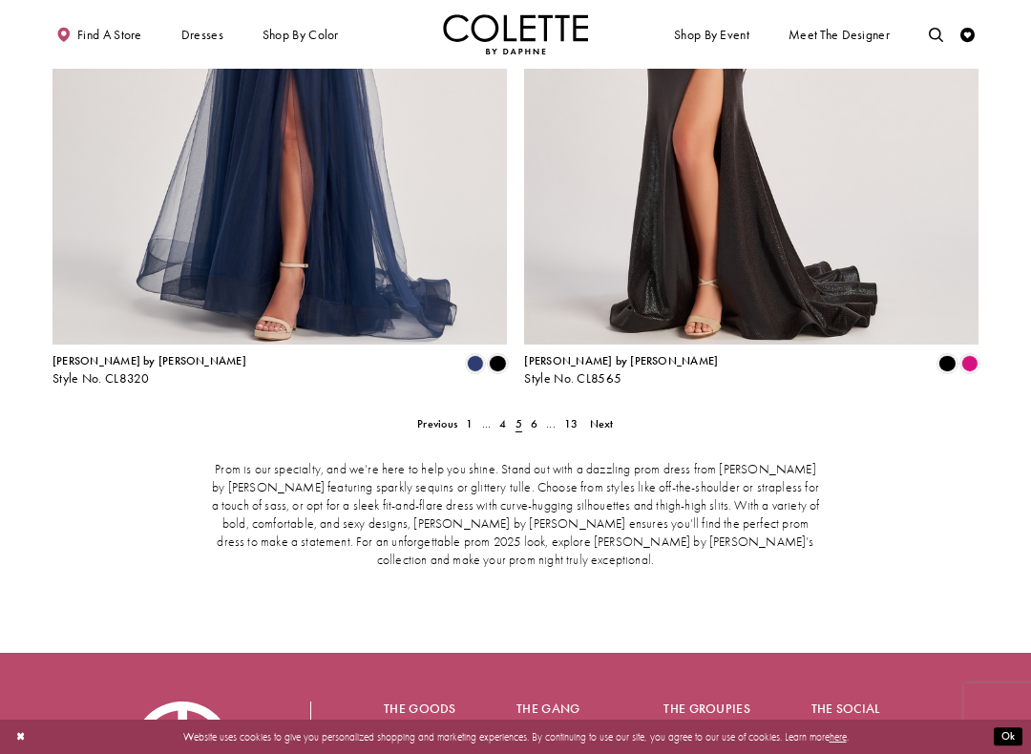
click at [607, 416] on span "Next" at bounding box center [602, 423] width 24 height 15
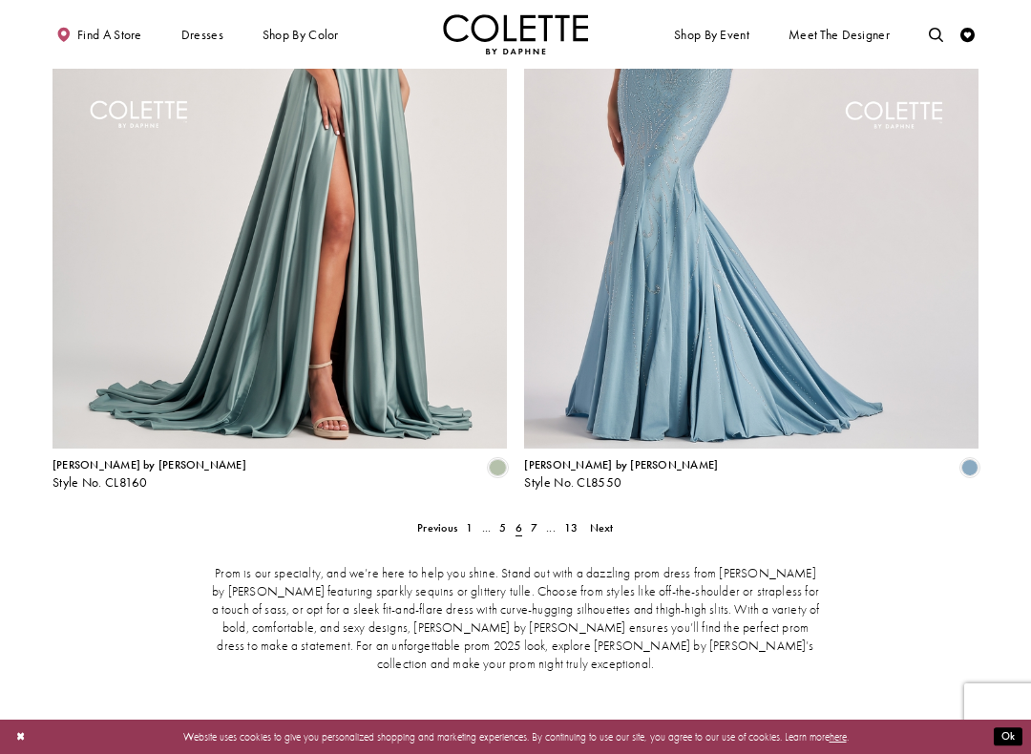
scroll to position [2811, 0]
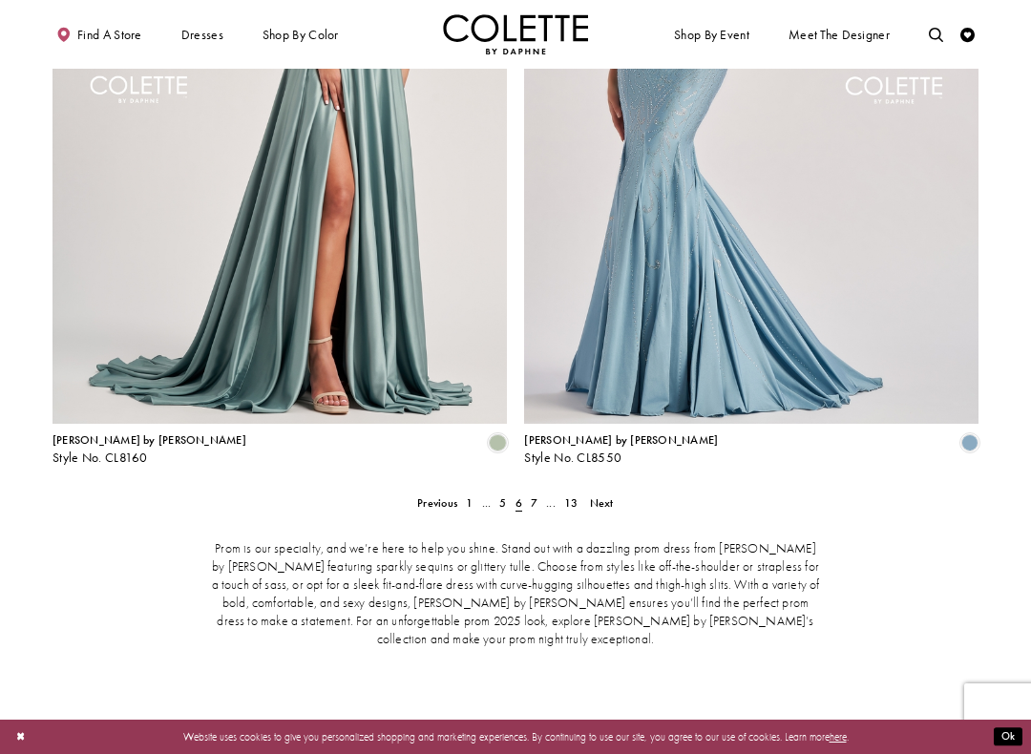
click at [593, 495] on span "Next" at bounding box center [602, 502] width 24 height 15
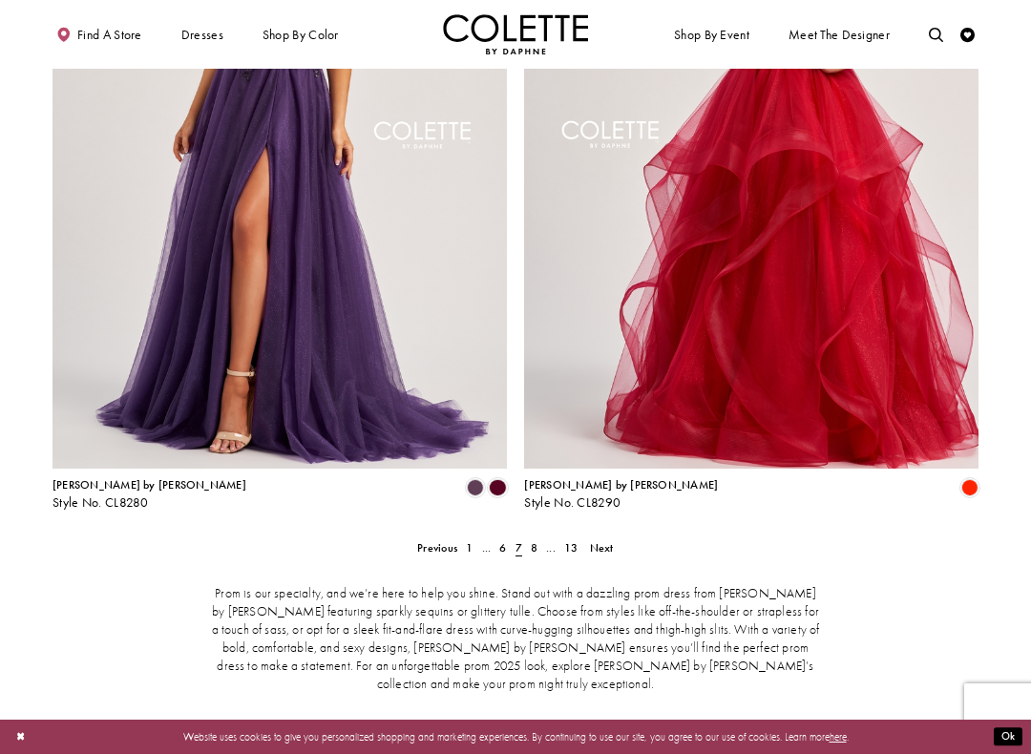
scroll to position [2769, 0]
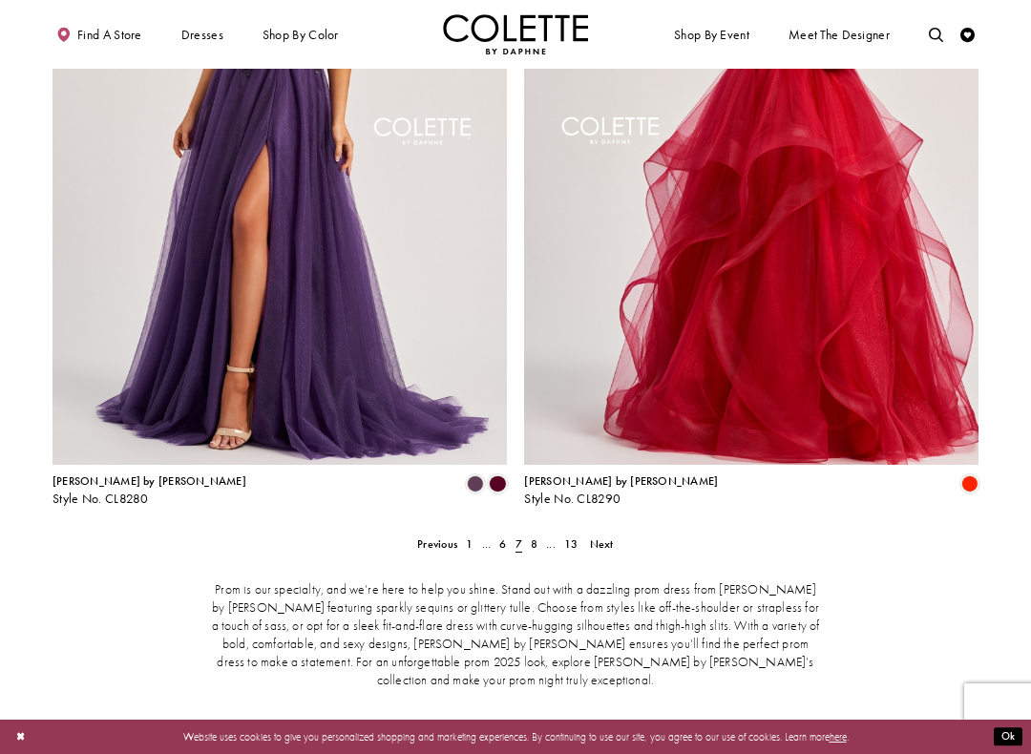
click at [604, 537] on span "Next" at bounding box center [602, 544] width 24 height 15
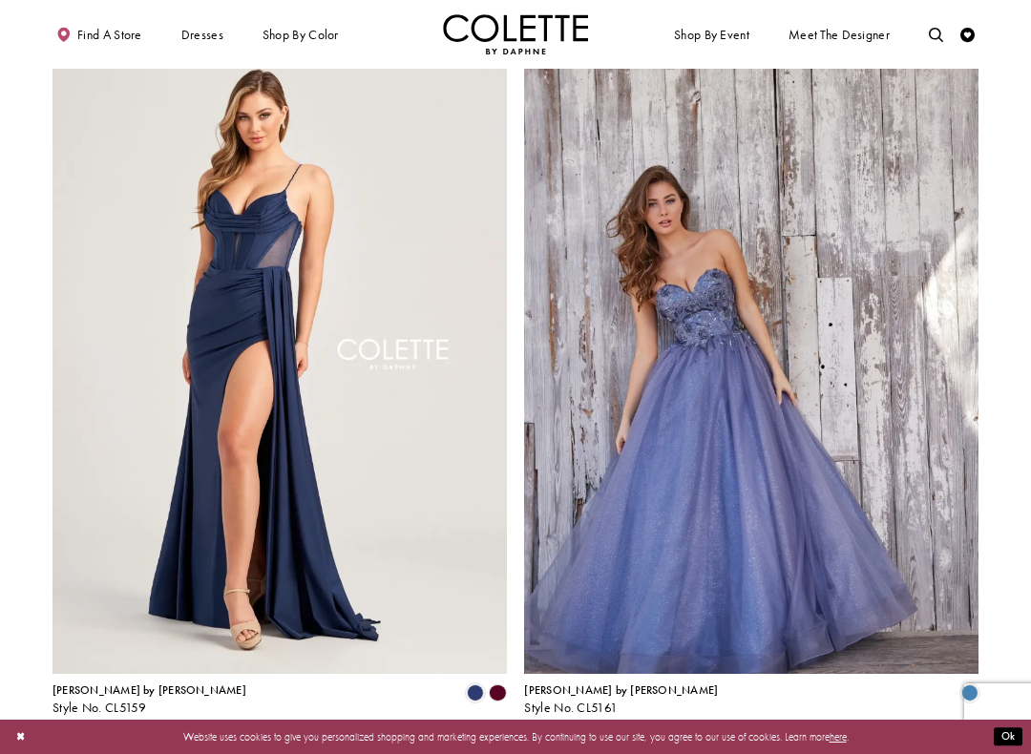
scroll to position [2575, 0]
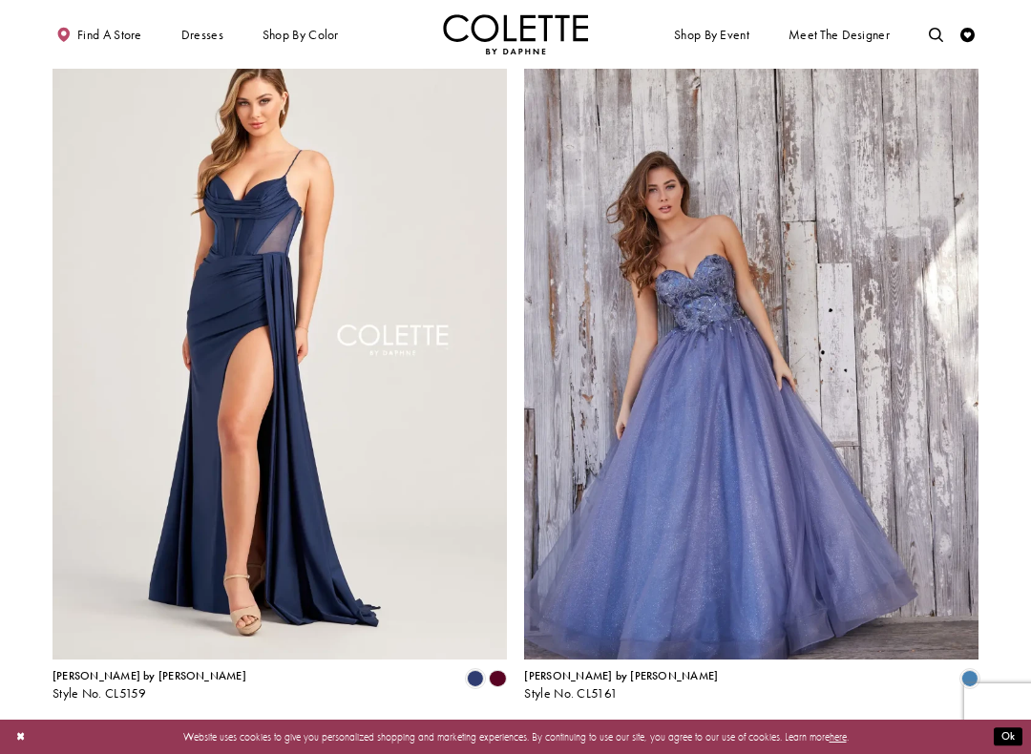
click at [602, 646] on span "Next" at bounding box center [602, 738] width 24 height 15
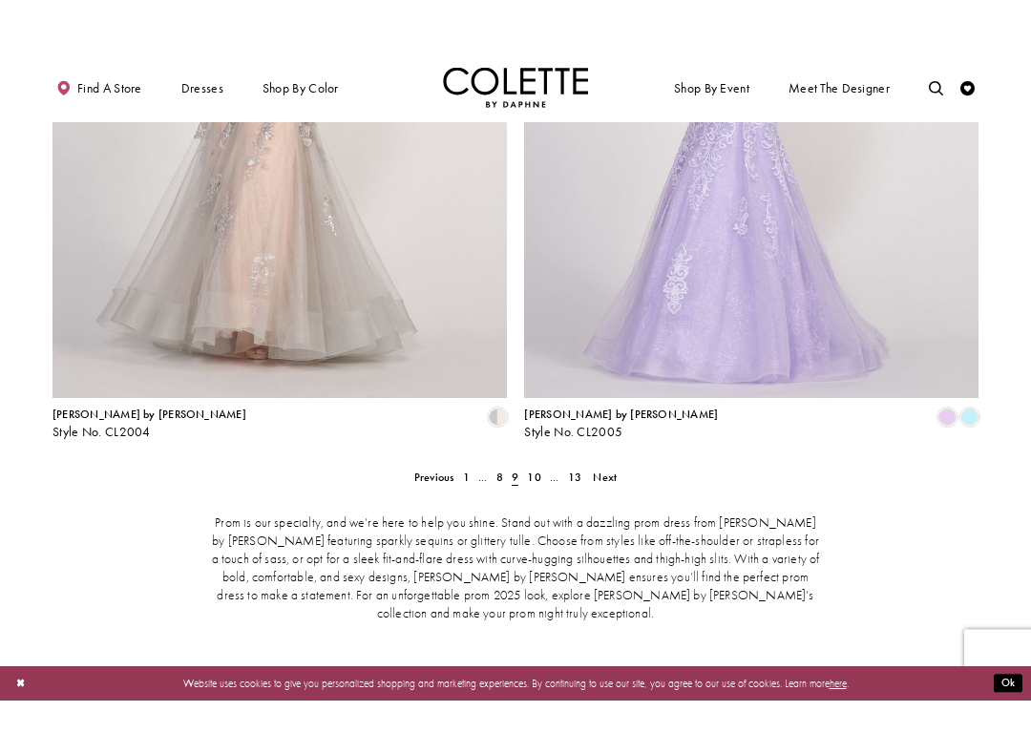
scroll to position [2889, 0]
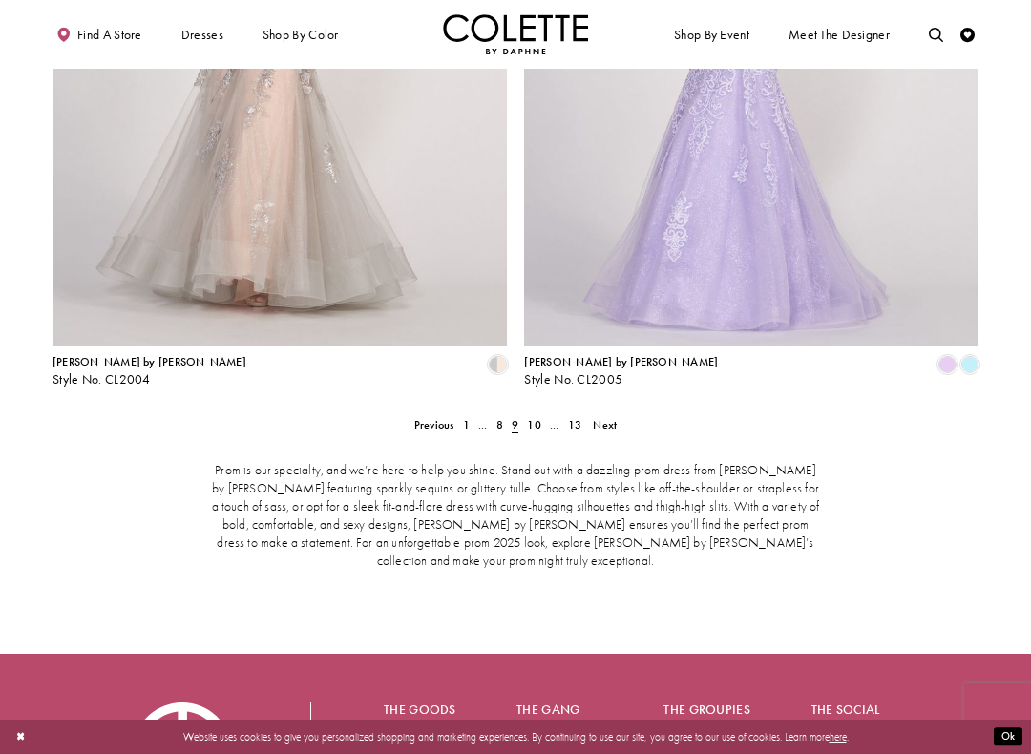
click at [606, 417] on span "Next" at bounding box center [605, 424] width 24 height 15
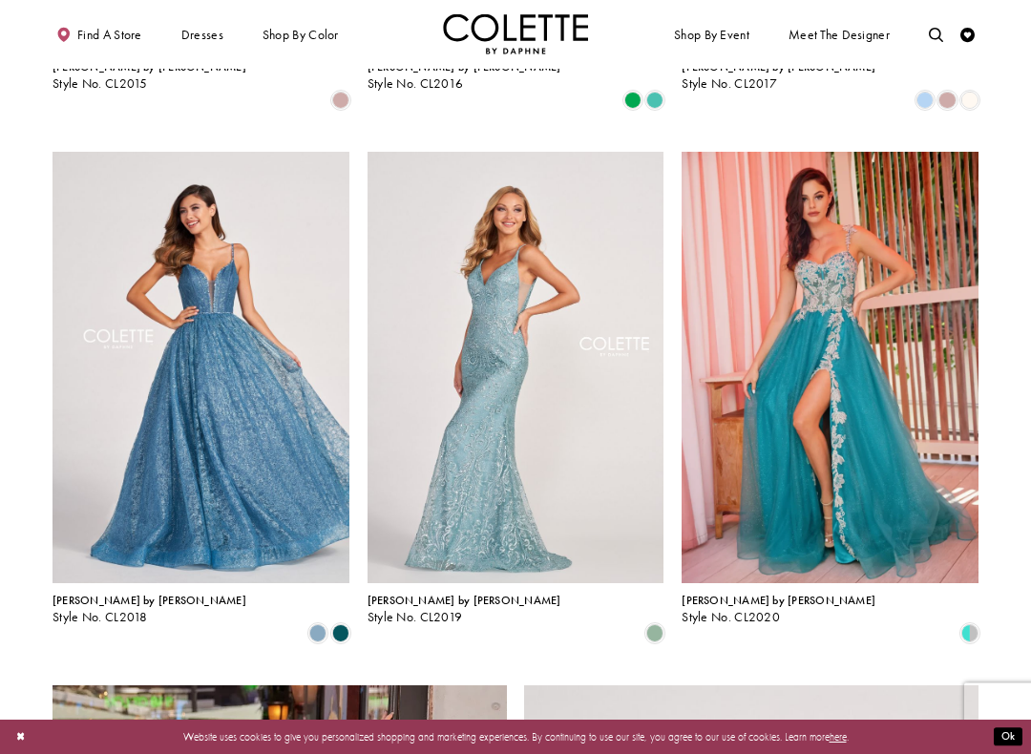
scroll to position [1891, 0]
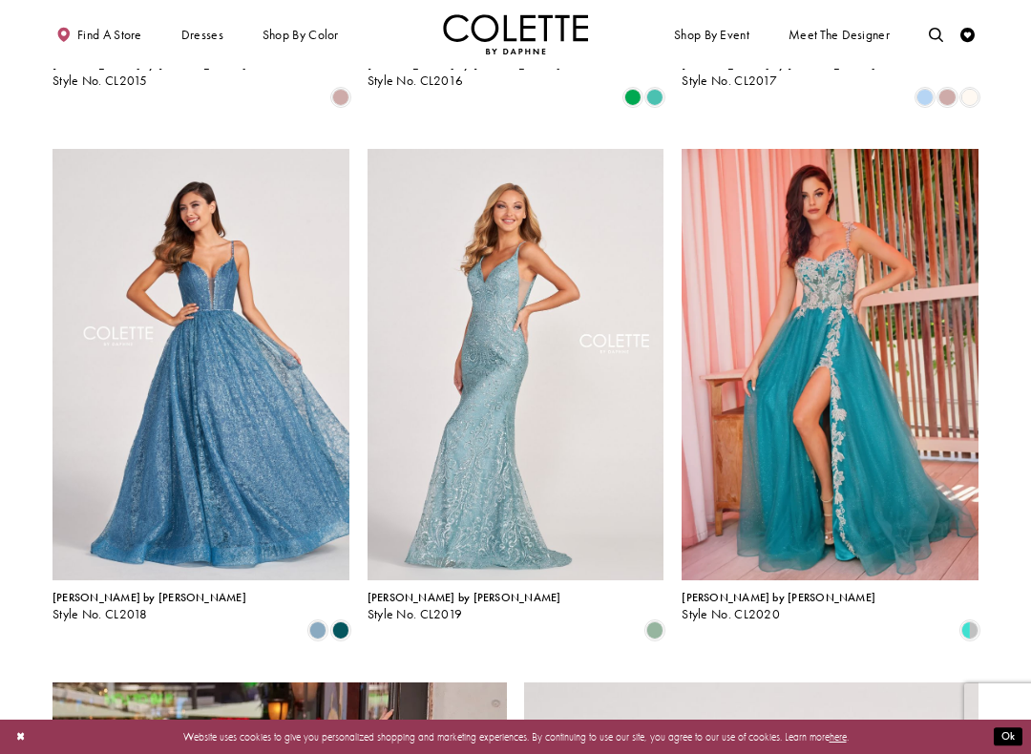
click at [892, 384] on img "Visit Colette by Daphne Style No. CL2020 Page" at bounding box center [830, 365] width 297 height 432
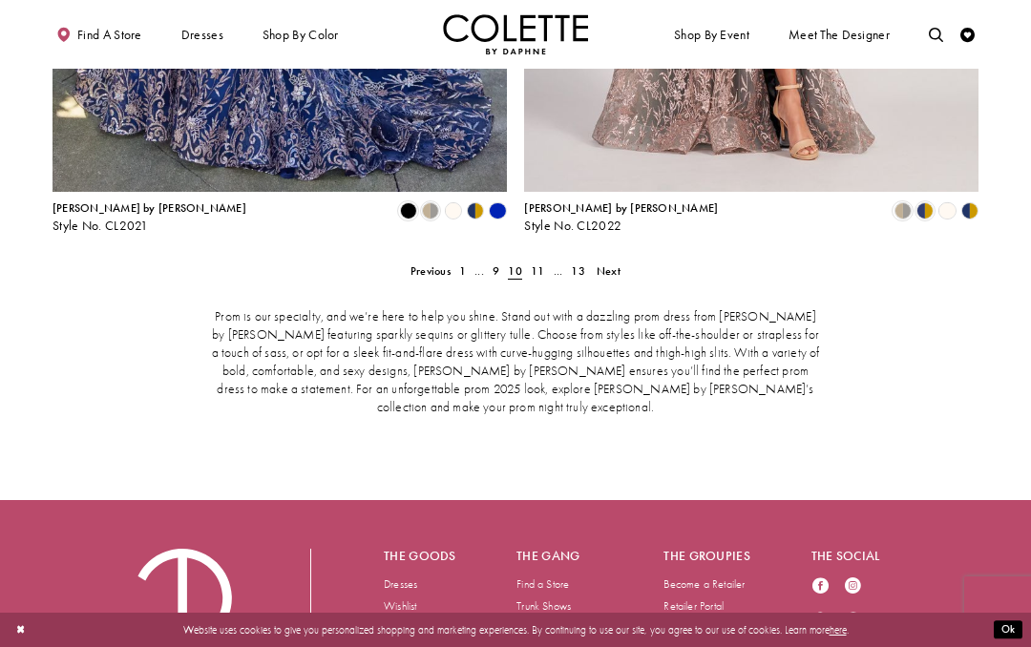
scroll to position [3026, 0]
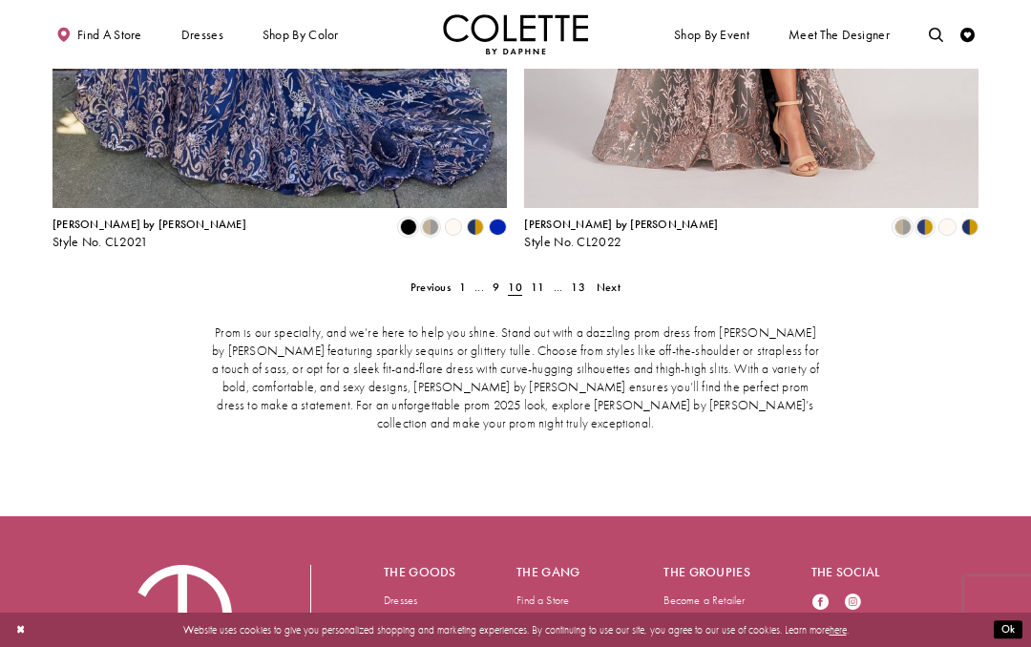
click at [618, 280] on span "Next" at bounding box center [609, 287] width 24 height 15
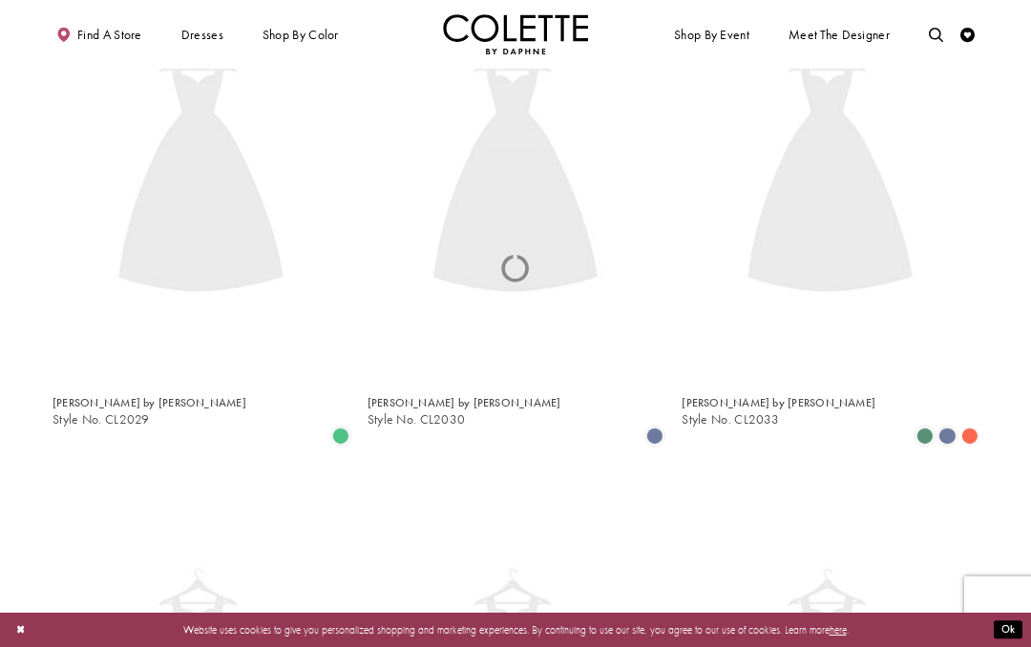
scroll to position [370, 0]
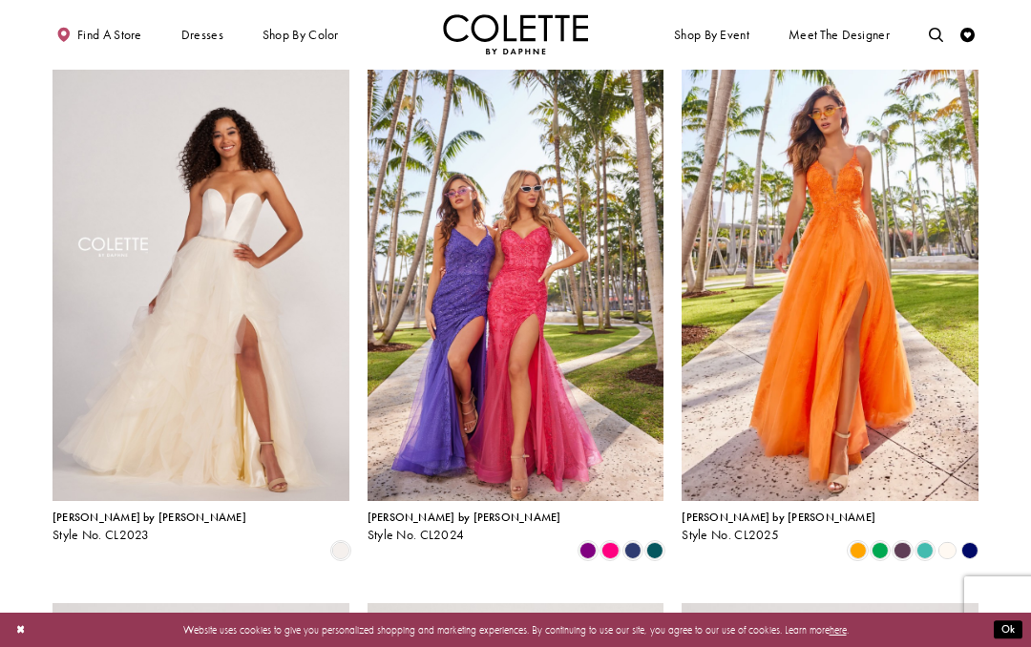
click at [929, 542] on span "Product List" at bounding box center [925, 550] width 17 height 17
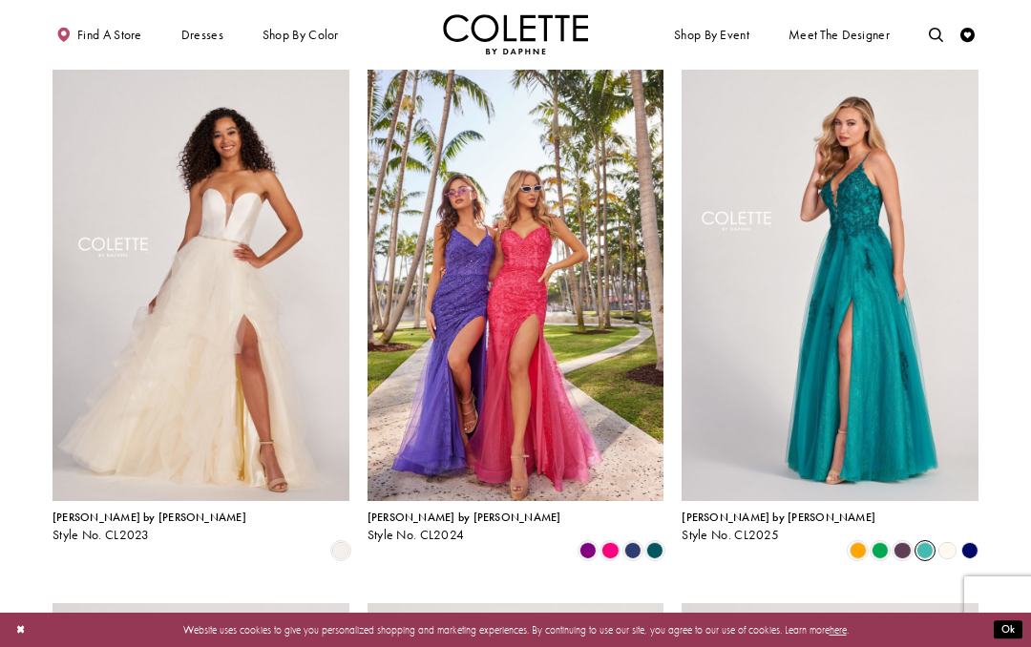
click at [876, 342] on img "Visit Colette by Daphne Style No. CL2025 Page" at bounding box center [830, 286] width 297 height 432
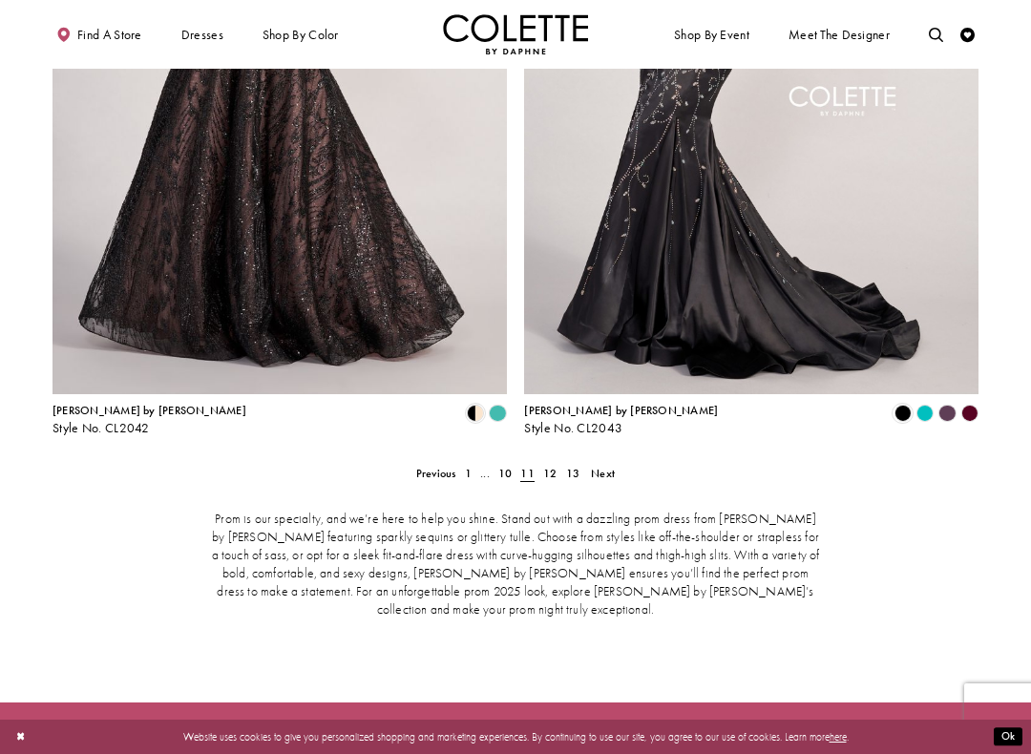
click at [598, 466] on span "Next" at bounding box center [603, 473] width 24 height 15
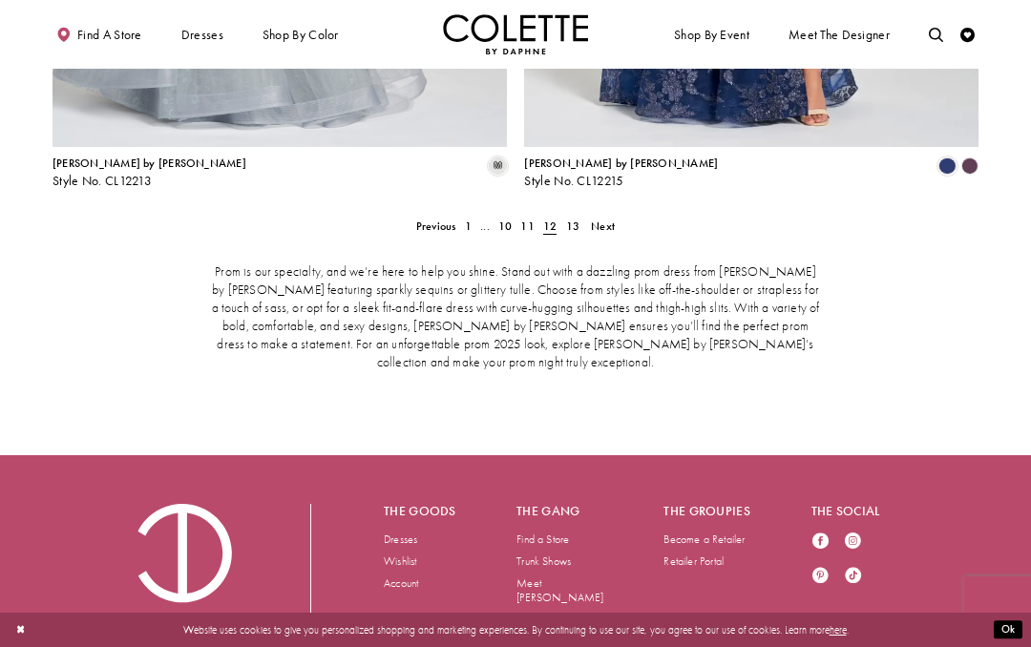
scroll to position [3071, 0]
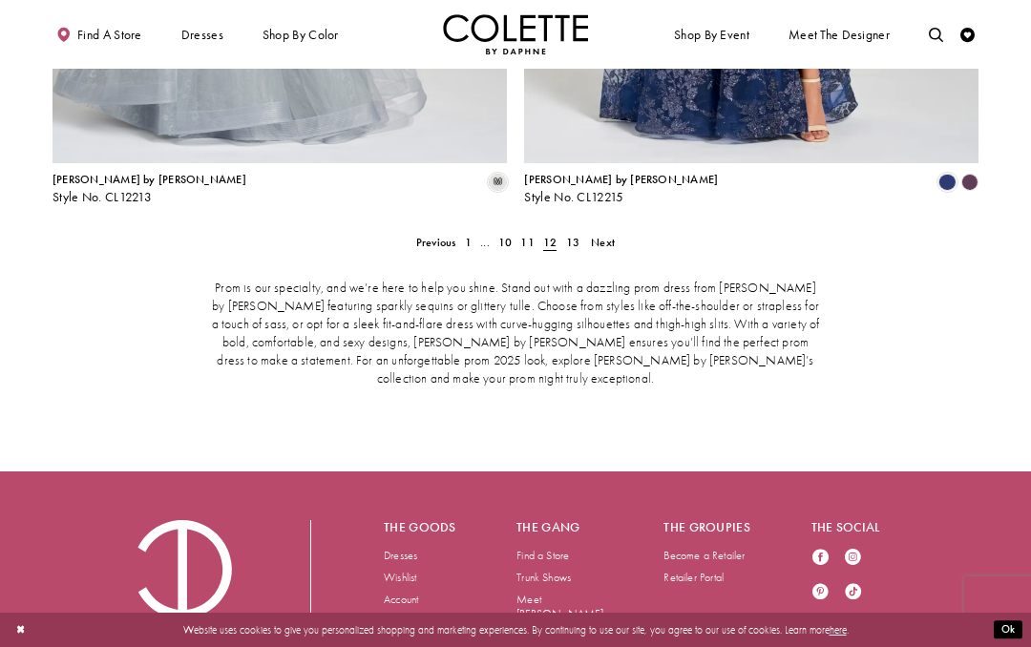
click at [605, 235] on span "Next" at bounding box center [603, 242] width 24 height 15
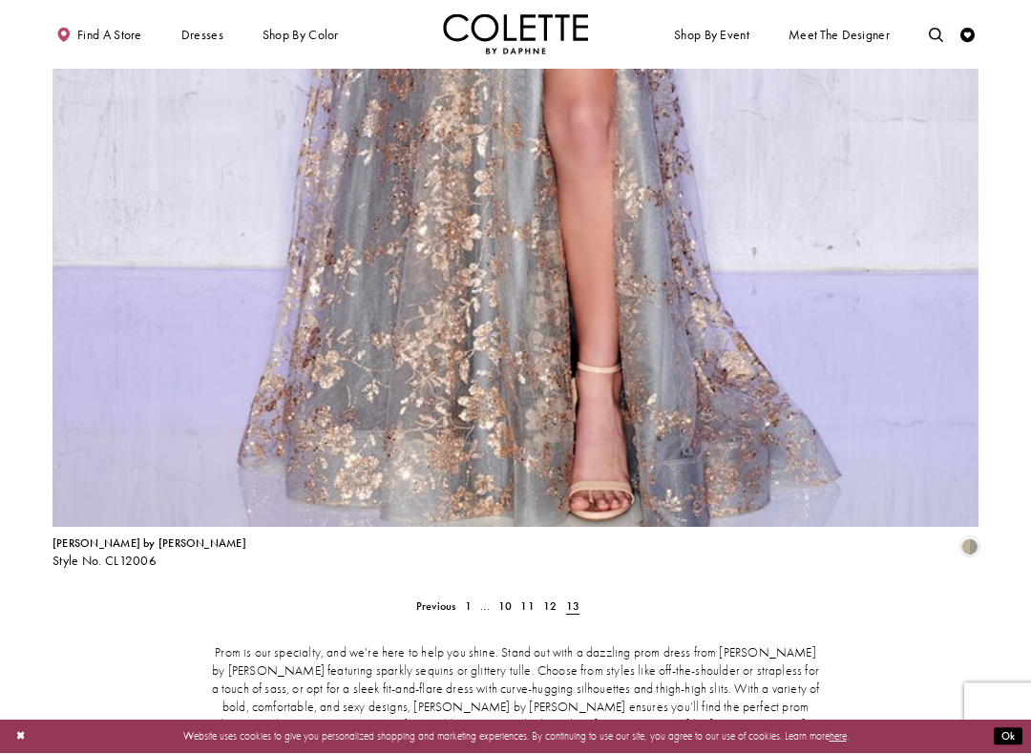
scroll to position [2860, 0]
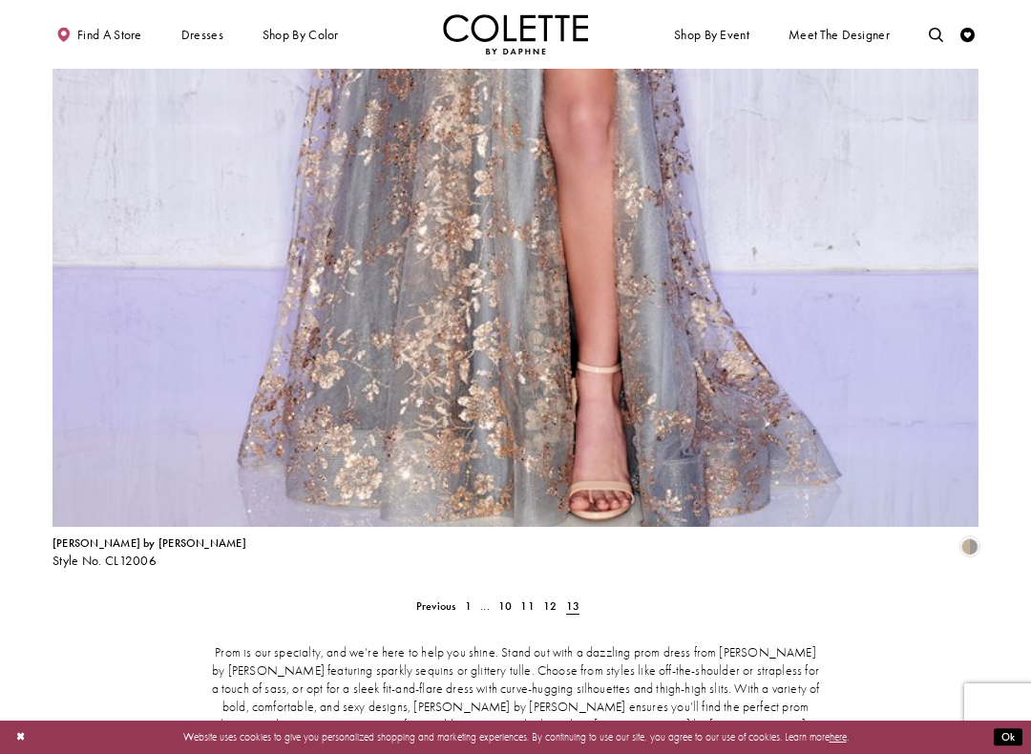
click at [580, 597] on span "13" at bounding box center [572, 607] width 23 height 21
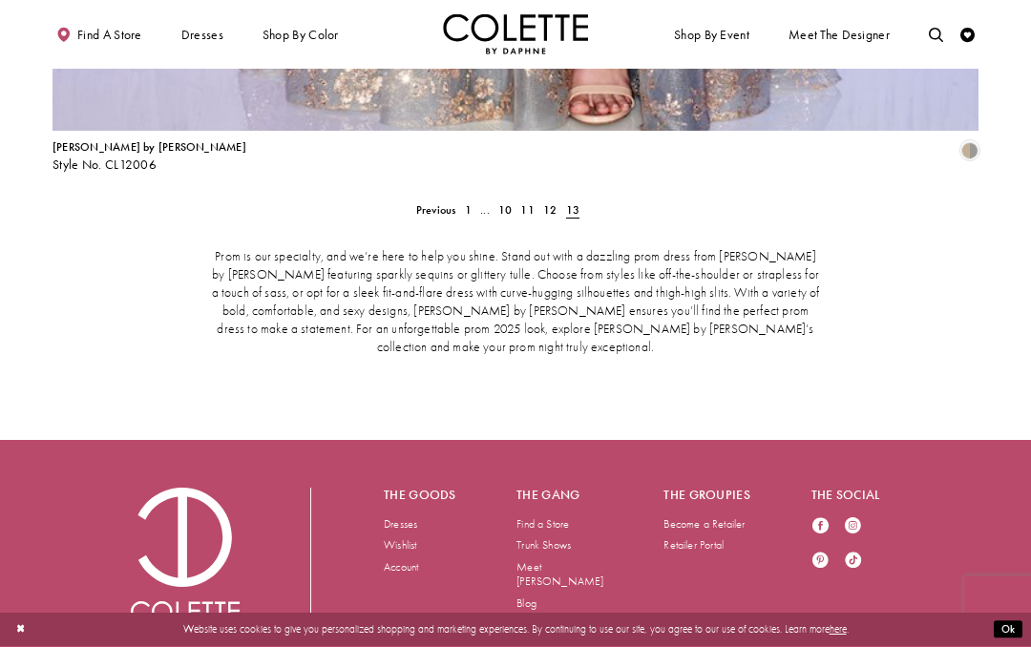
scroll to position [3268, 0]
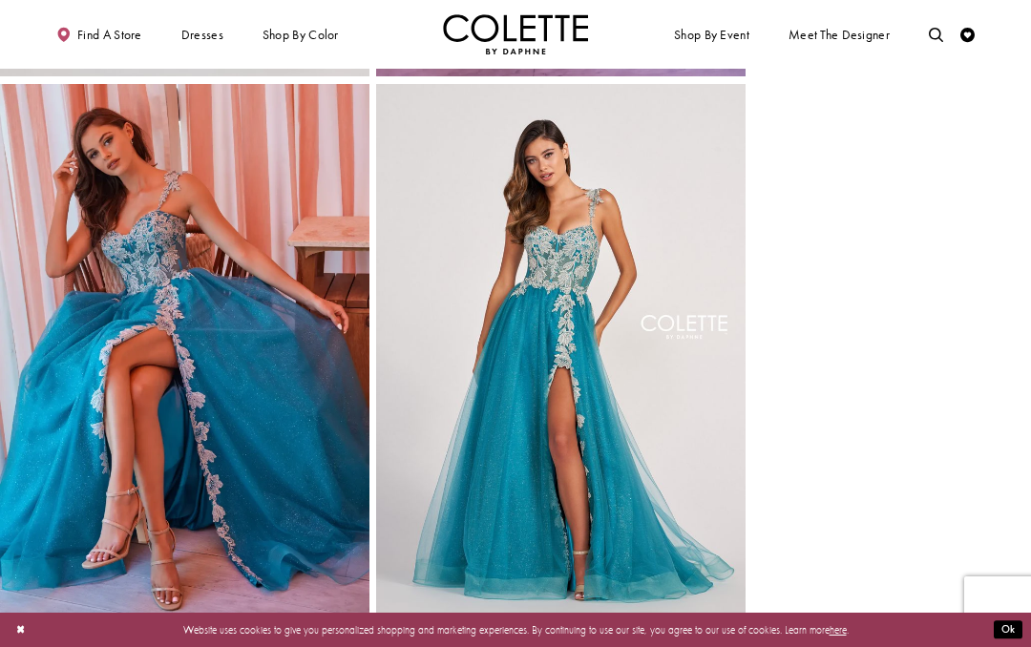
scroll to position [1104, 0]
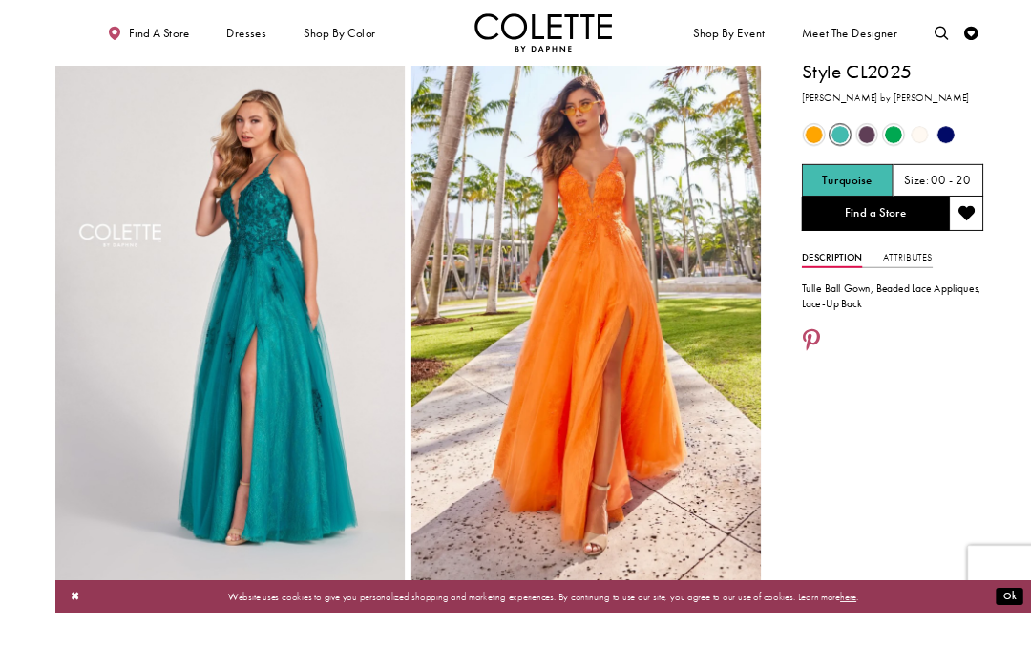
scroll to position [39, 0]
